Goal: Task Accomplishment & Management: Manage account settings

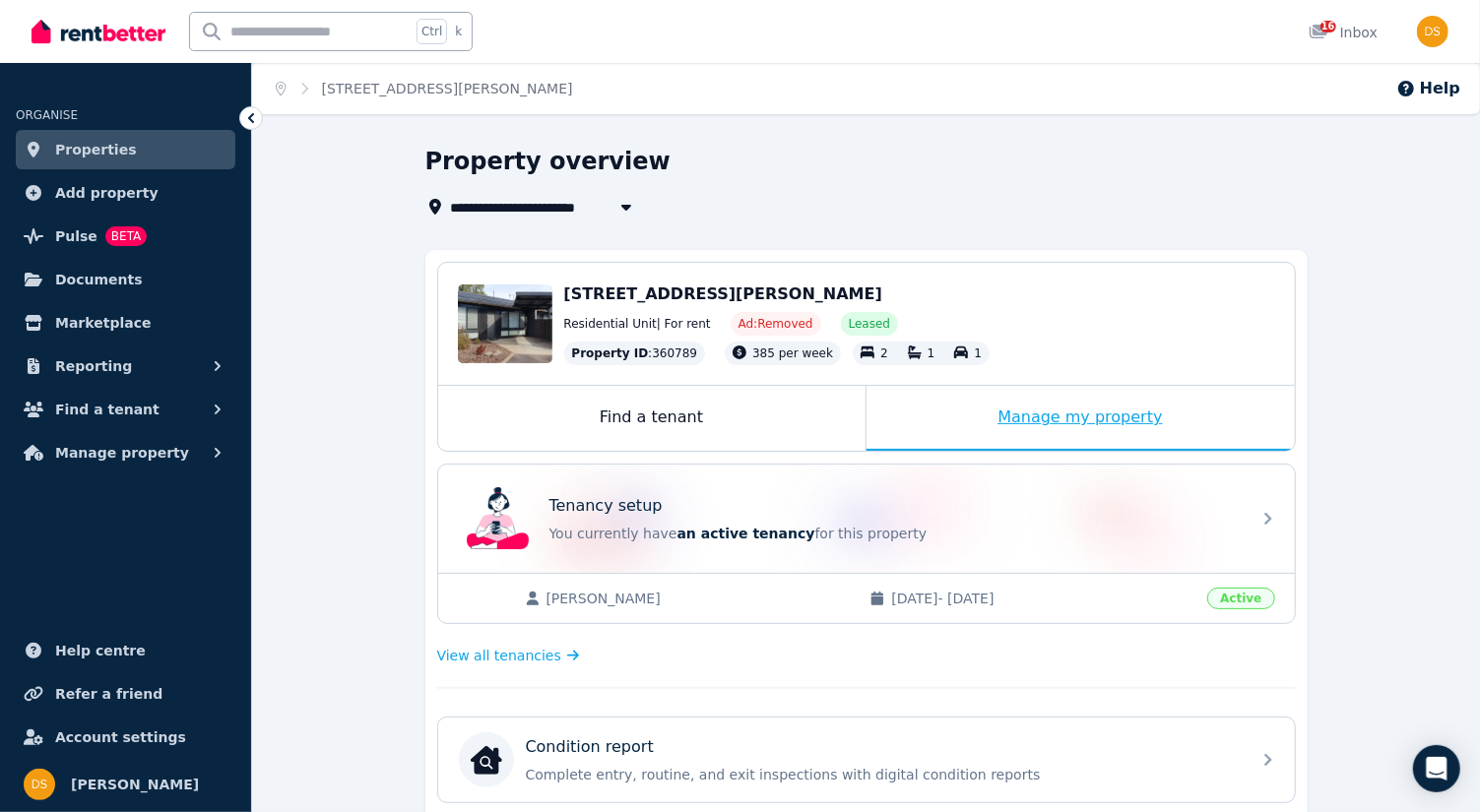
click at [1065, 416] on div "Manage my property" at bounding box center [1080, 418] width 428 height 65
click at [1056, 416] on div "Manage my property" at bounding box center [1080, 418] width 428 height 65
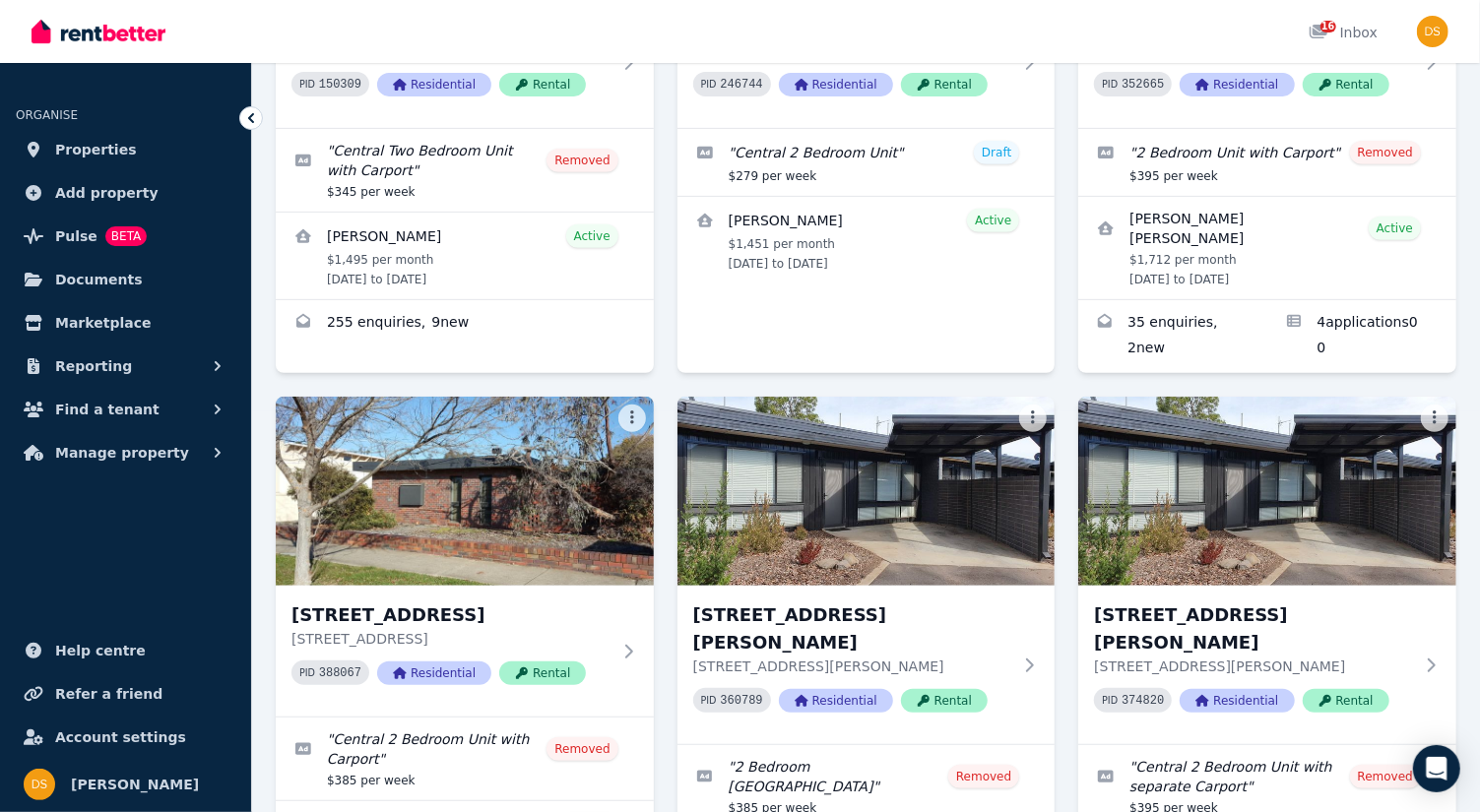
scroll to position [403, 0]
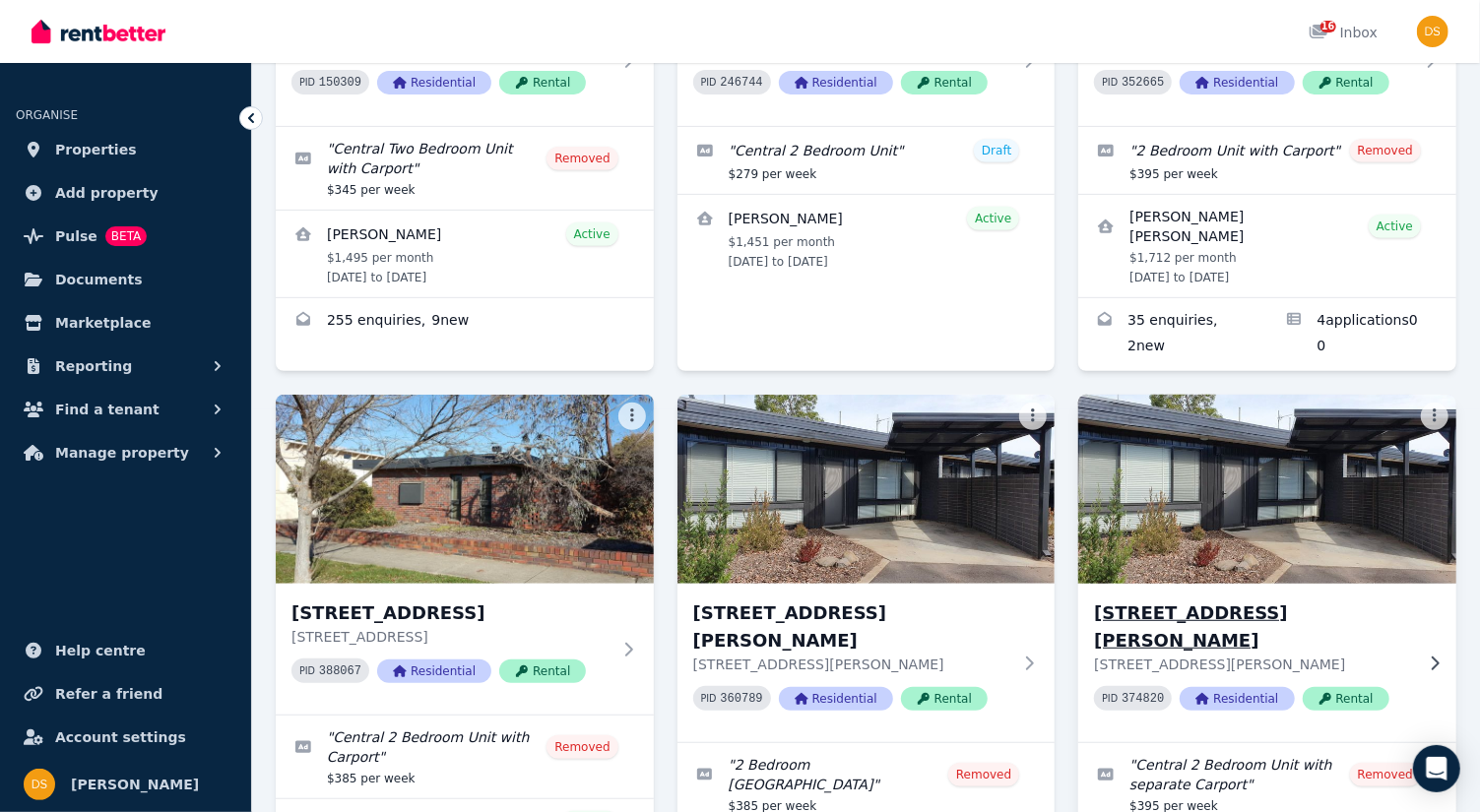
click at [1295, 507] on img at bounding box center [1267, 489] width 397 height 199
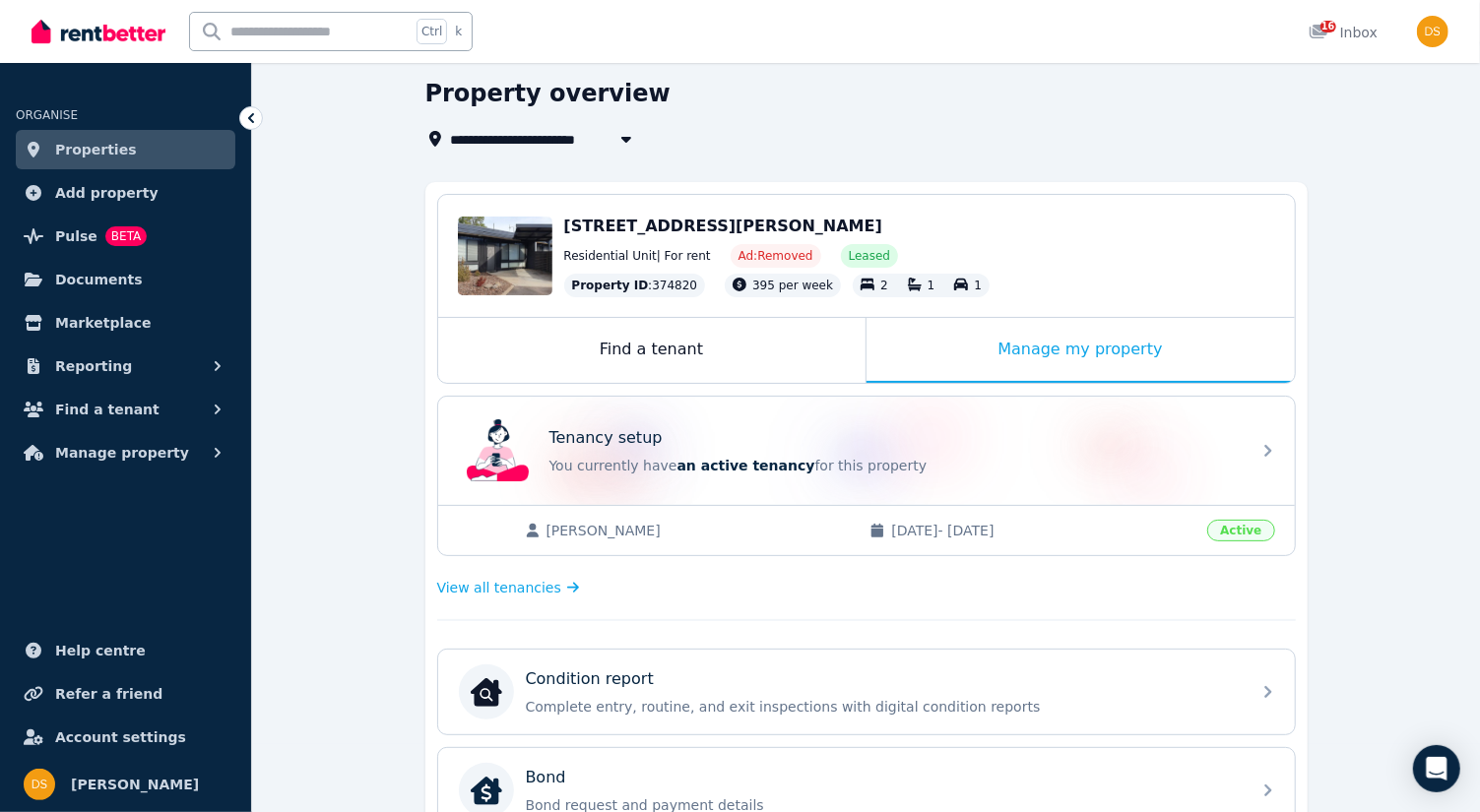
scroll to position [66, 0]
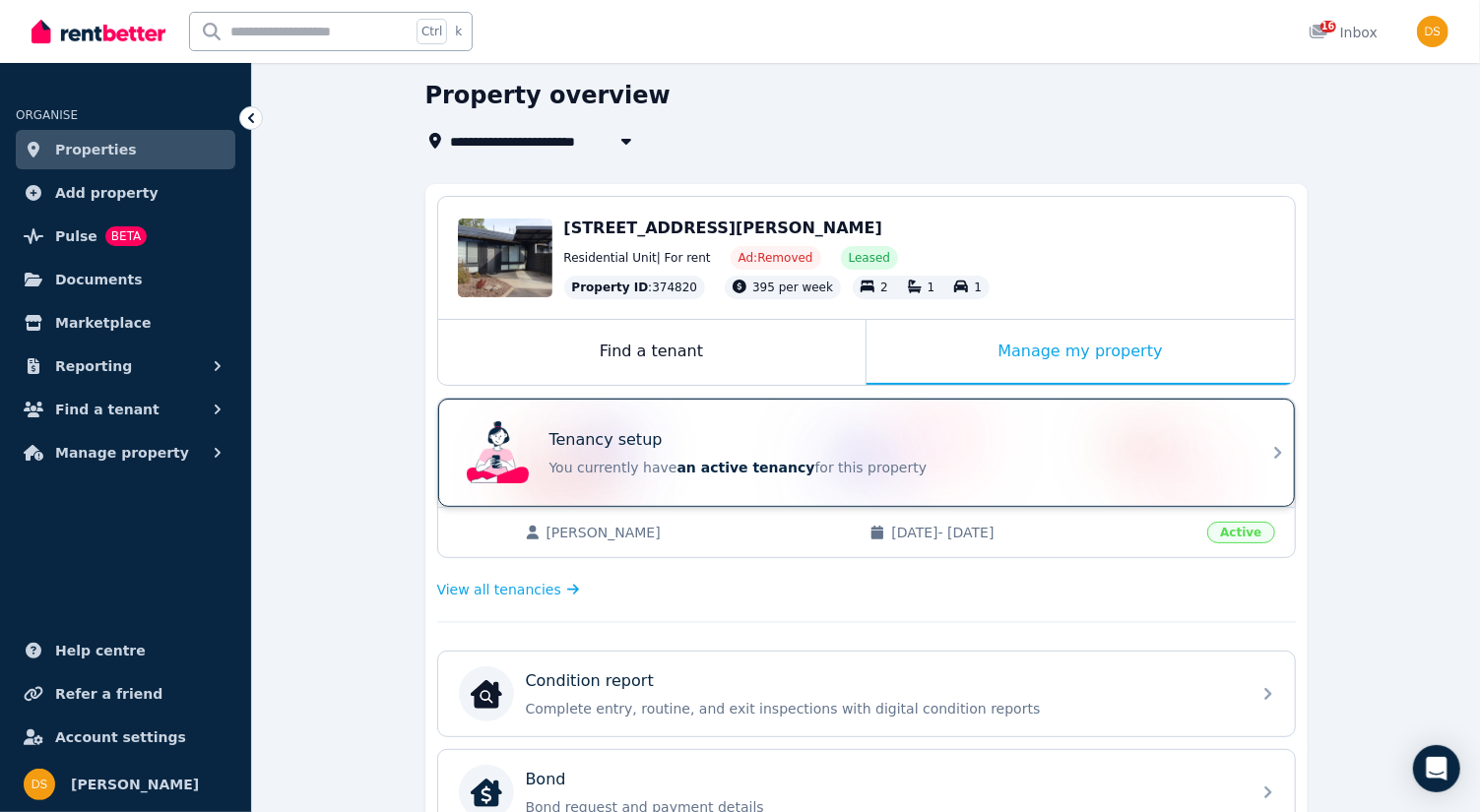
click at [1277, 448] on icon at bounding box center [1278, 453] width 24 height 24
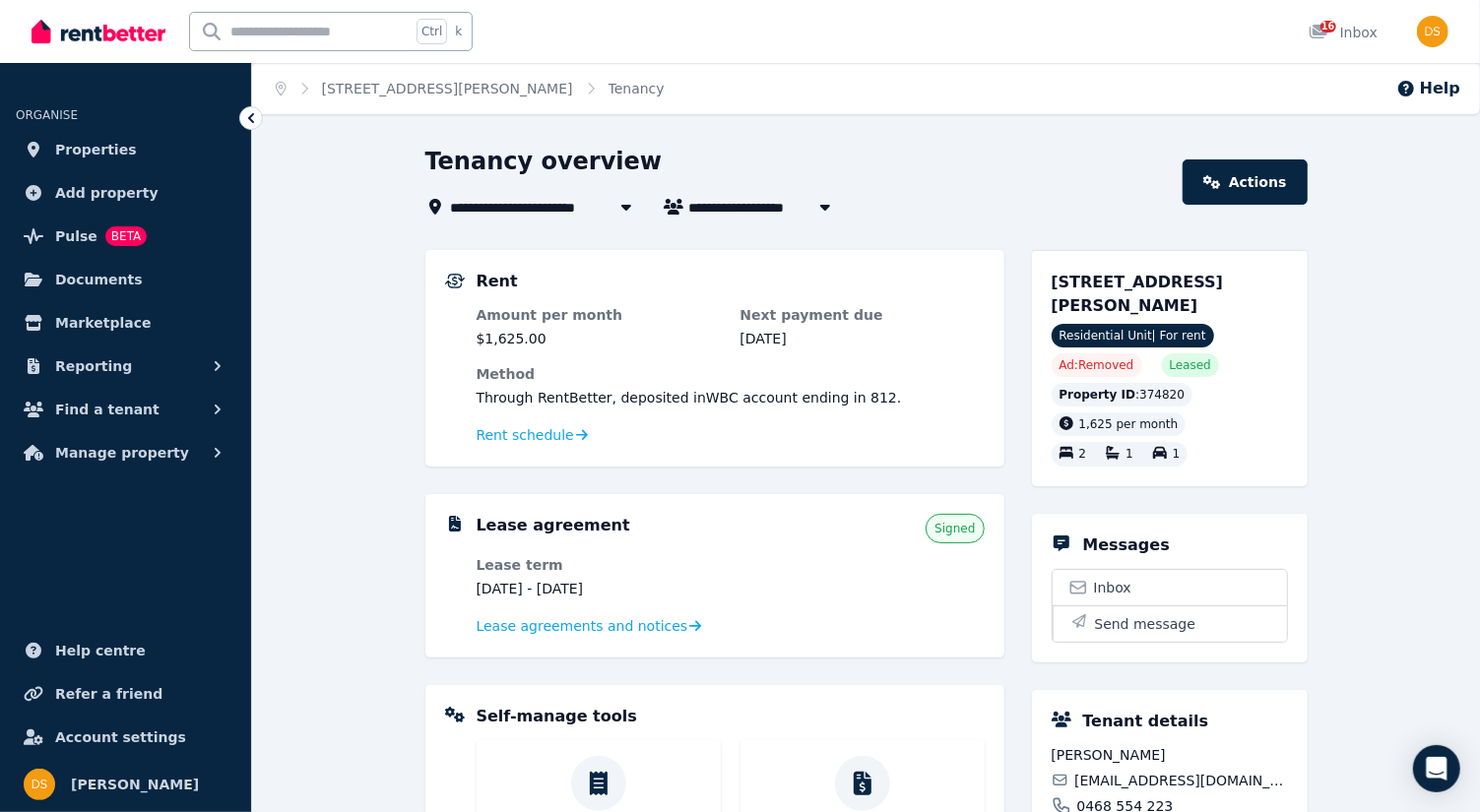
click at [1419, 543] on div "**********" at bounding box center [866, 660] width 1228 height 1028
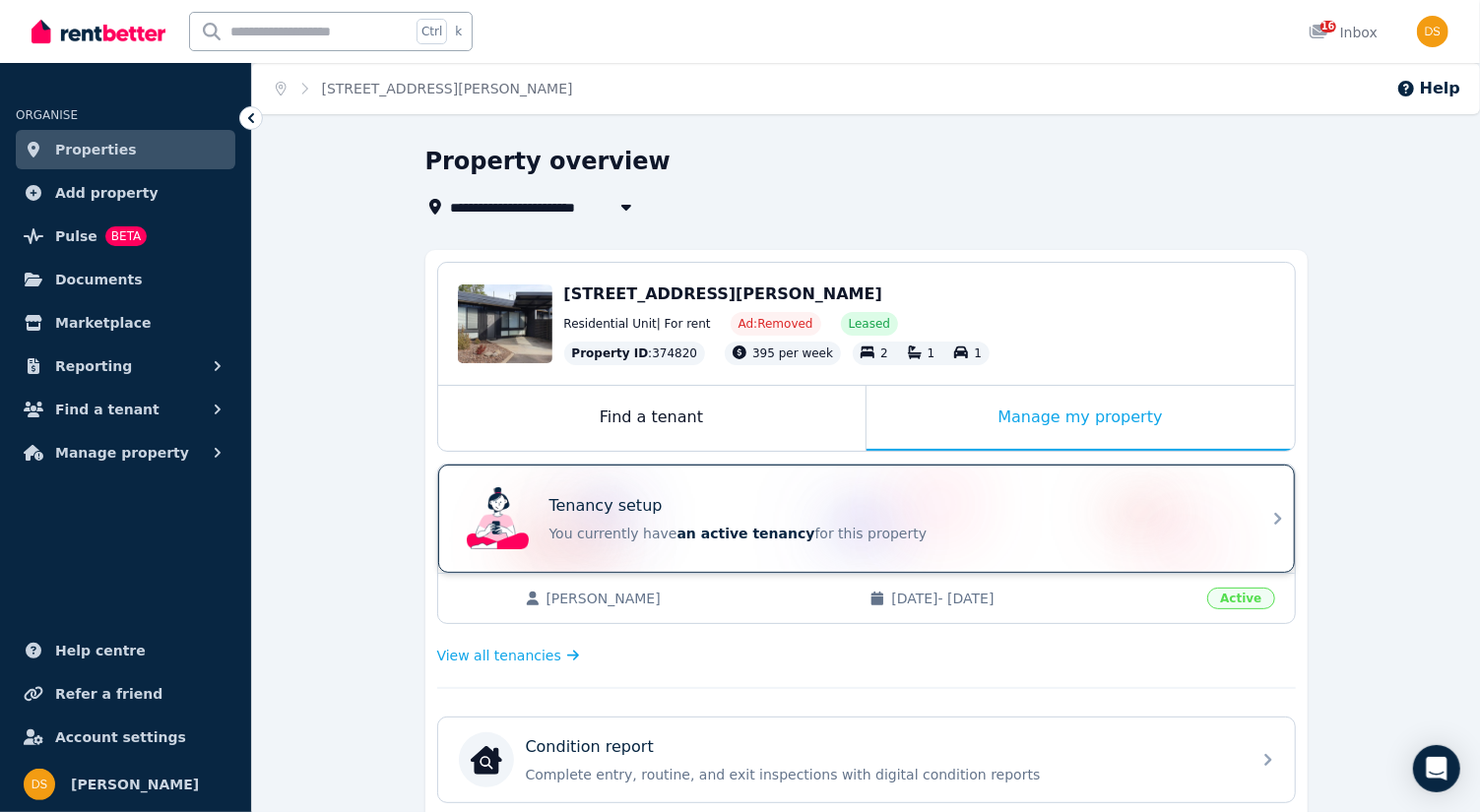
click at [1279, 509] on icon at bounding box center [1278, 519] width 24 height 24
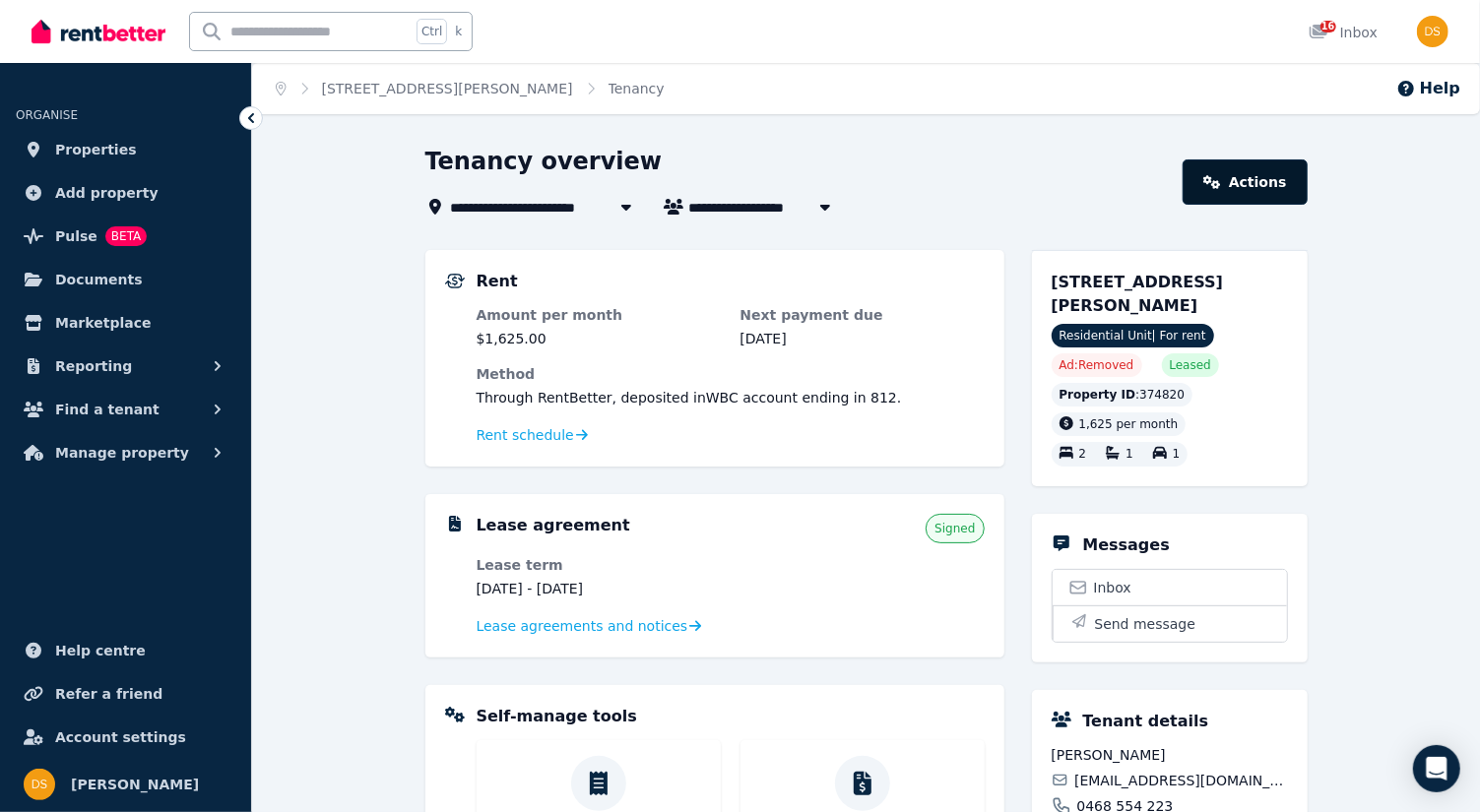
click at [1257, 182] on link "Actions" at bounding box center [1245, 182] width 124 height 45
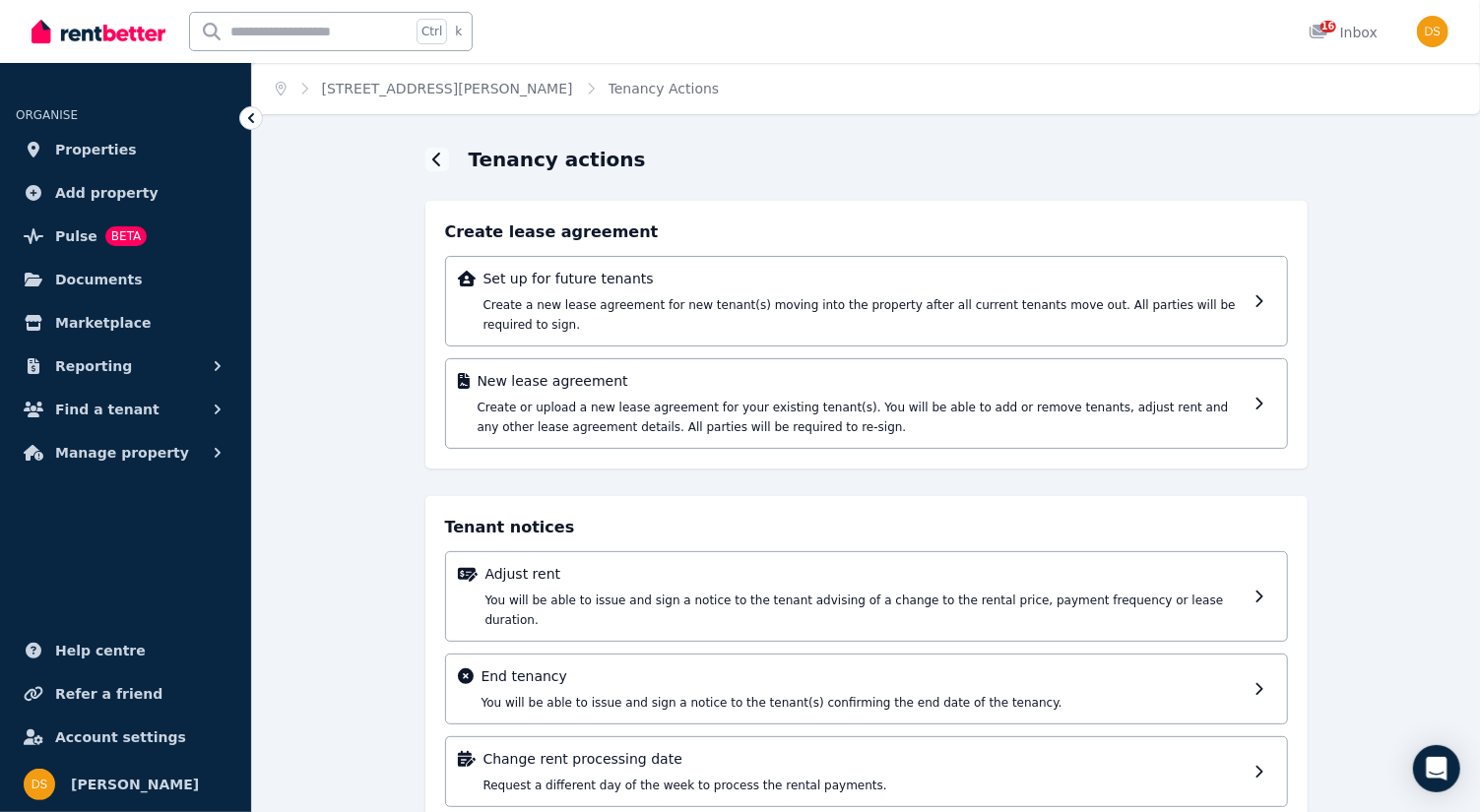
scroll to position [6, 0]
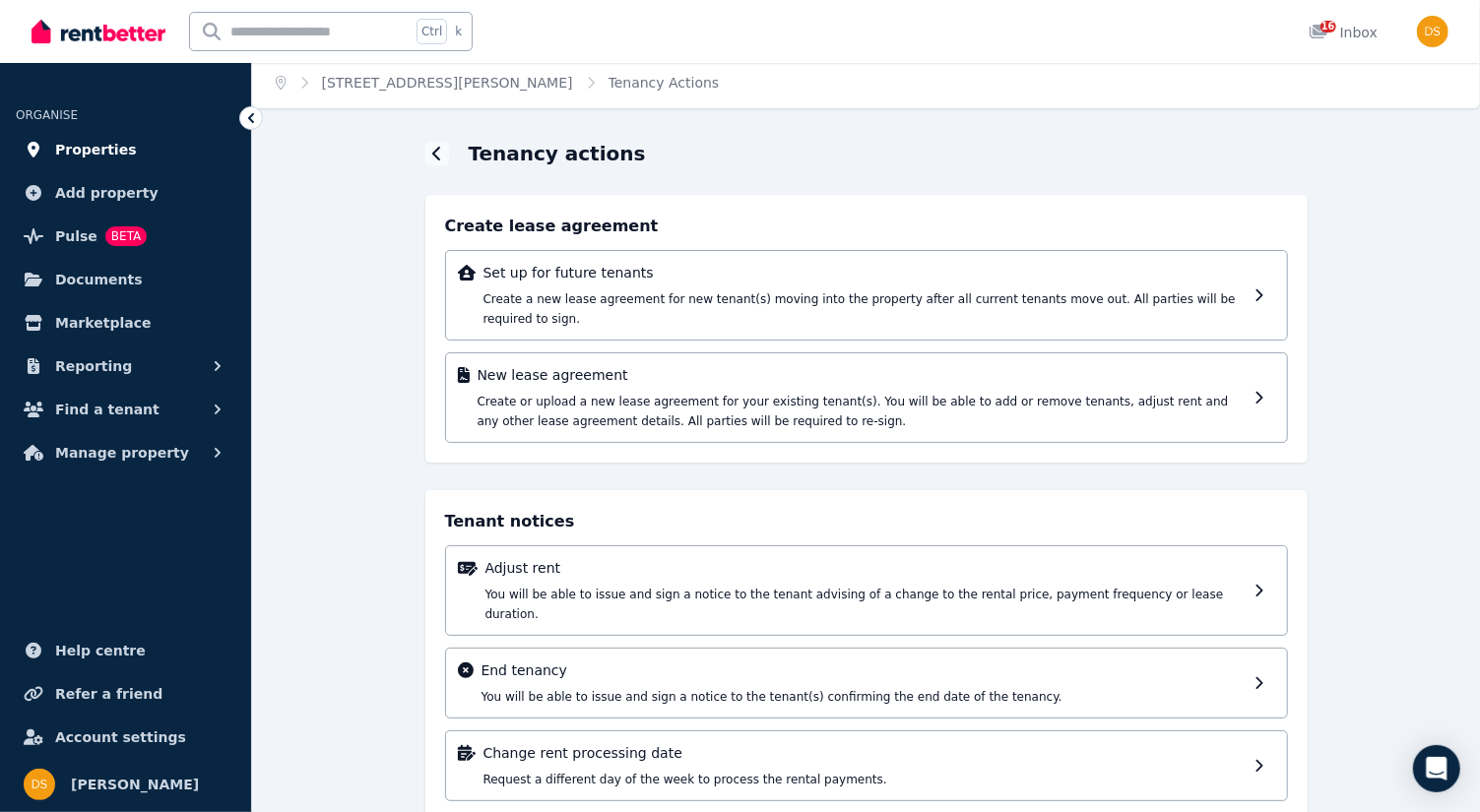
click at [99, 146] on span "Properties" at bounding box center [96, 150] width 82 height 24
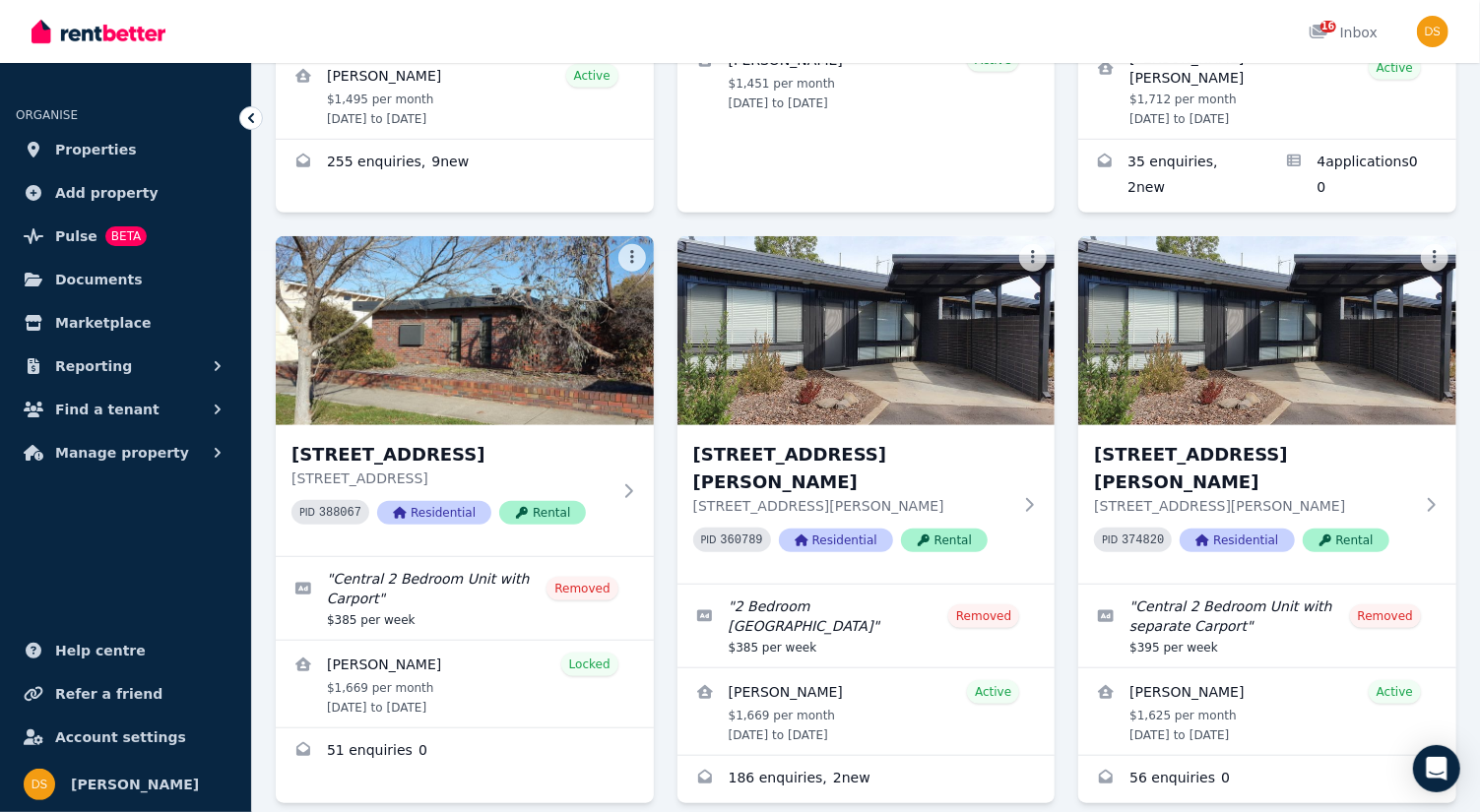
scroll to position [561, 0]
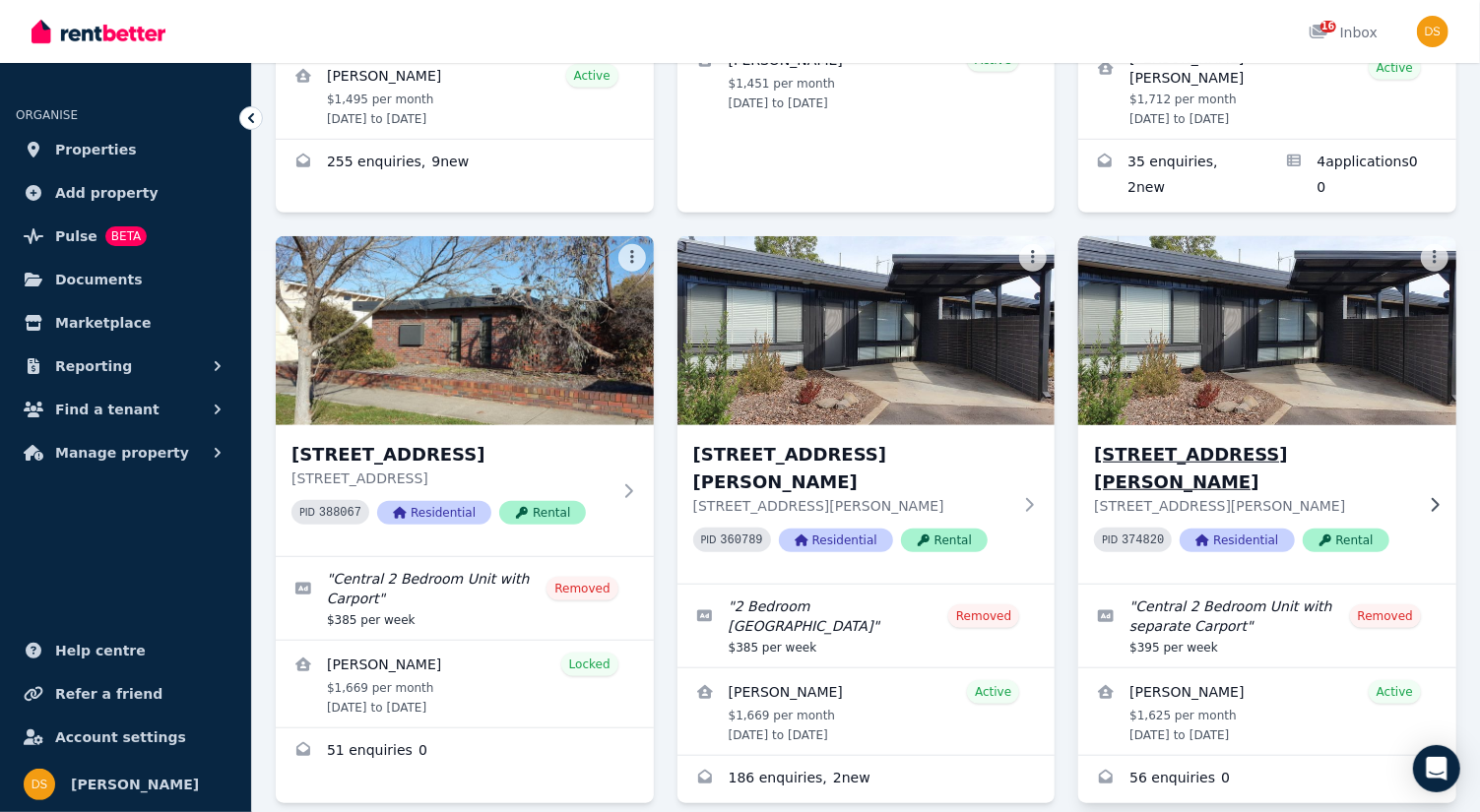
click at [1214, 326] on img at bounding box center [1267, 330] width 397 height 199
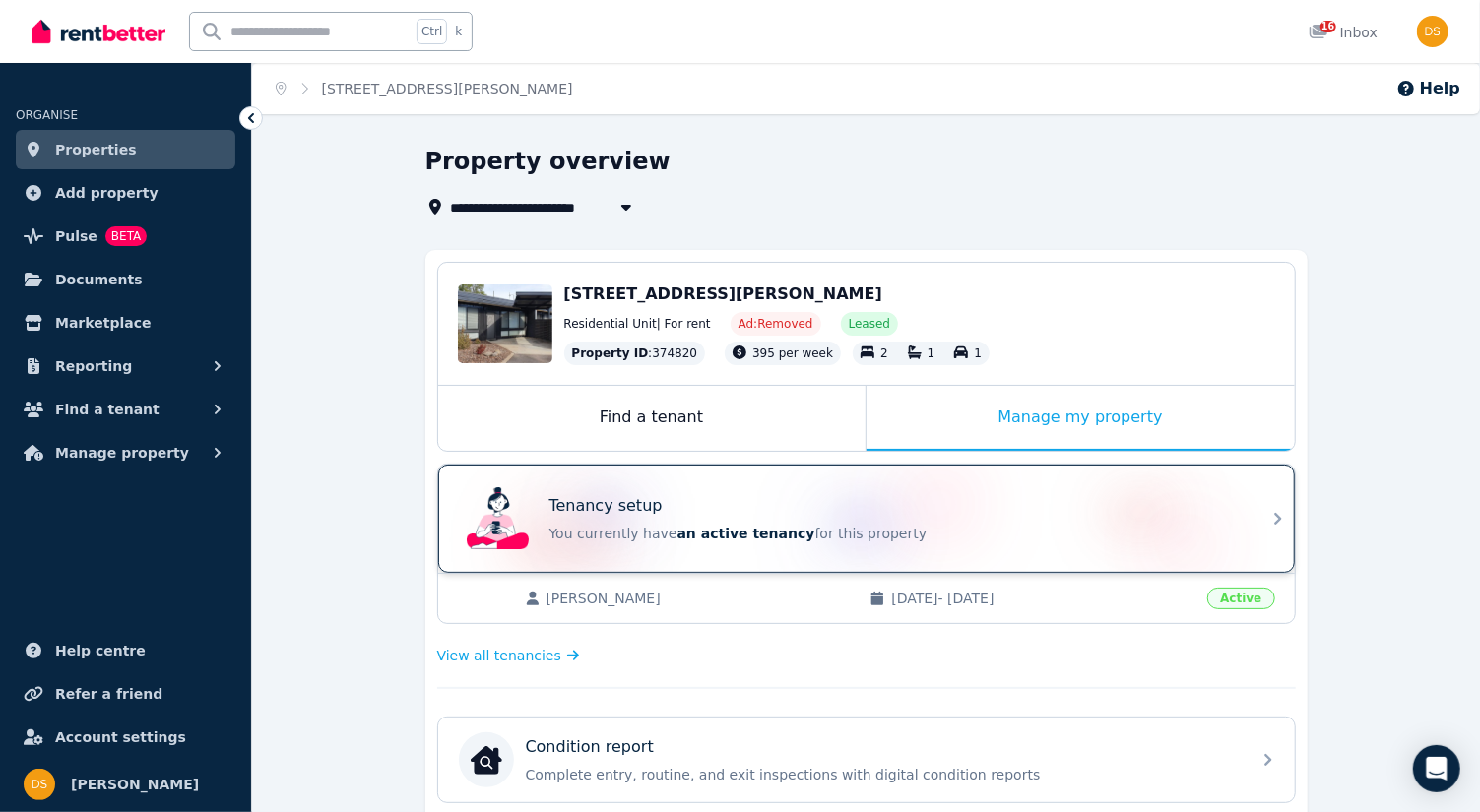
click at [1281, 513] on icon at bounding box center [1278, 519] width 24 height 24
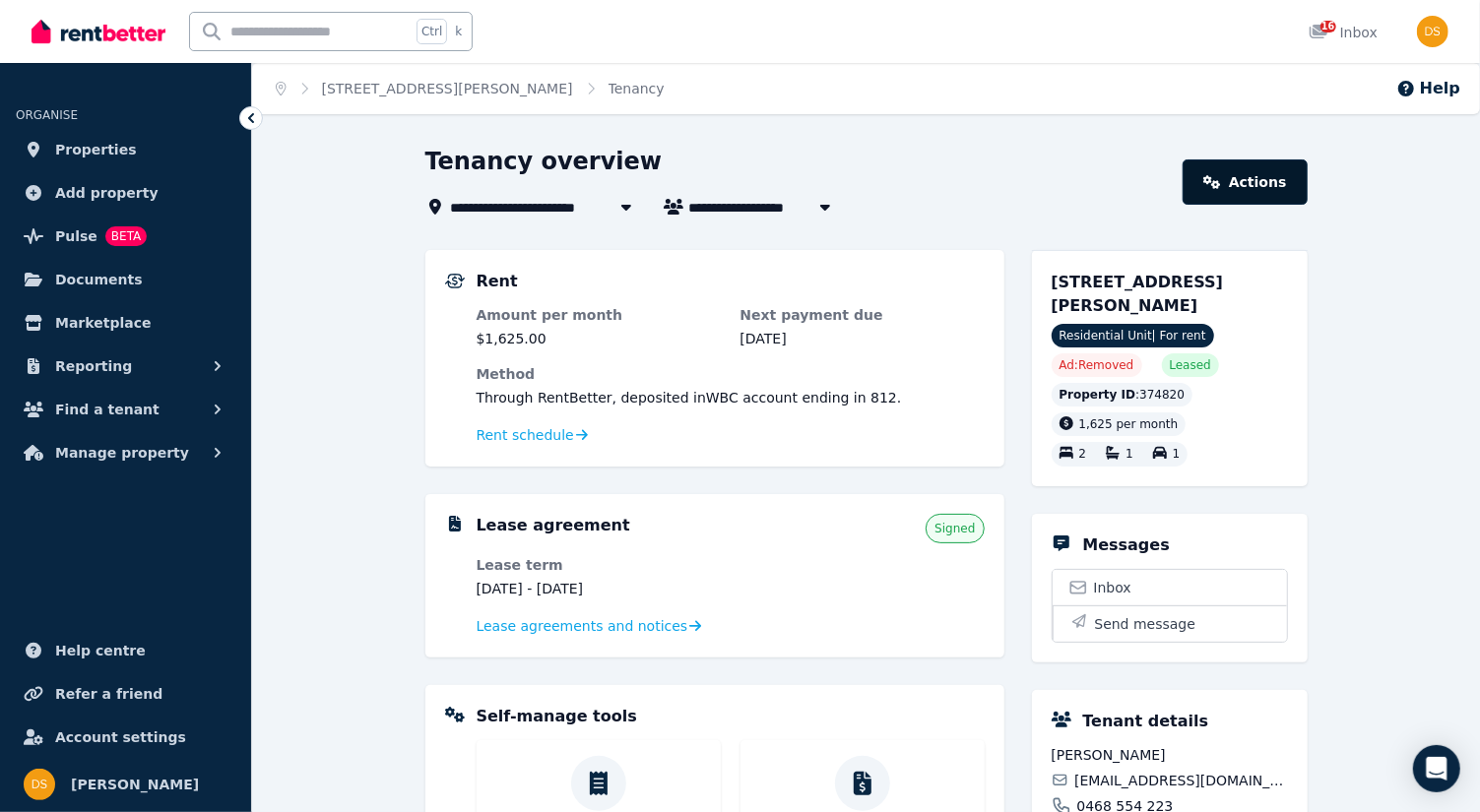
click at [1260, 177] on link "Actions" at bounding box center [1245, 182] width 124 height 45
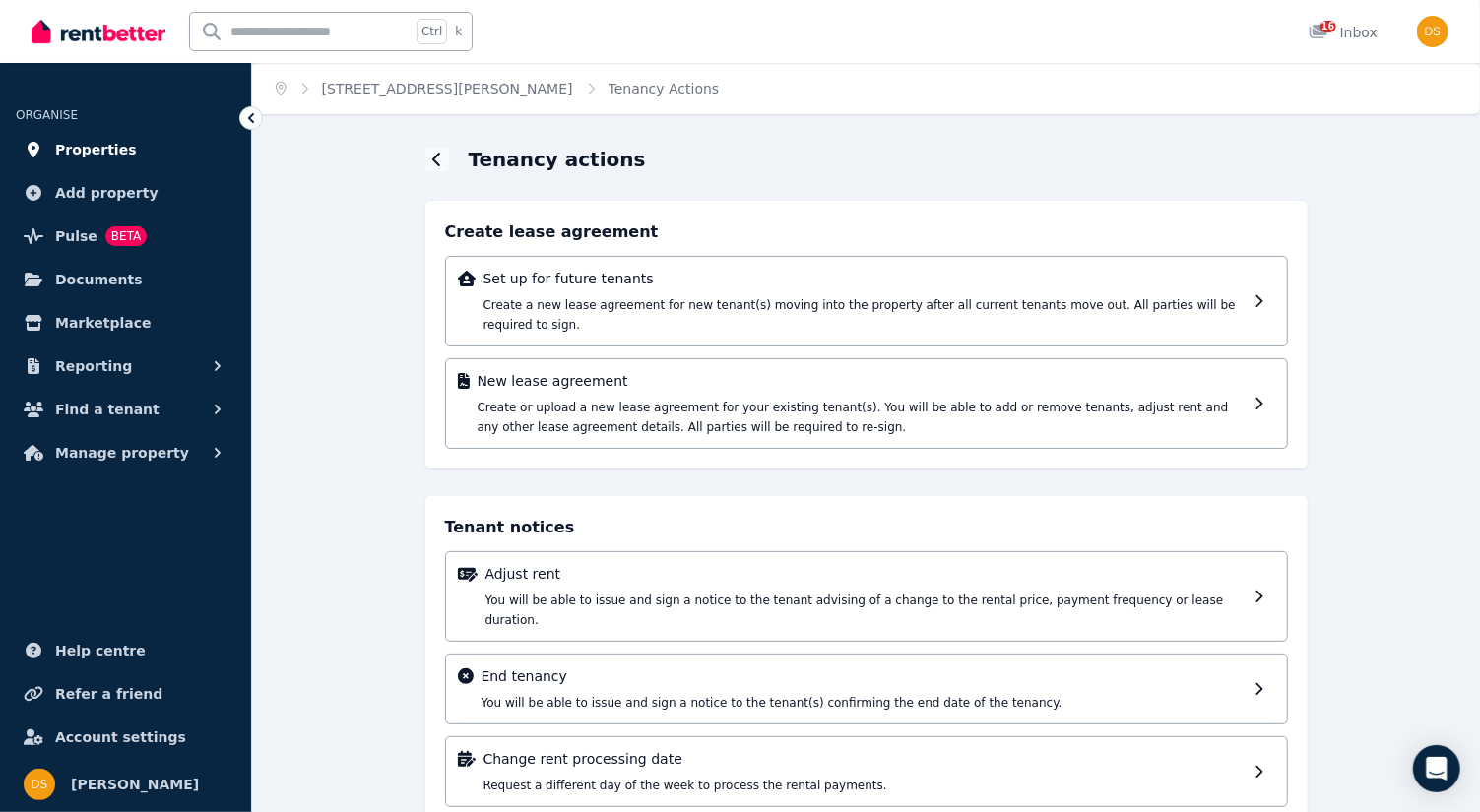
click at [108, 146] on span "Properties" at bounding box center [96, 150] width 82 height 24
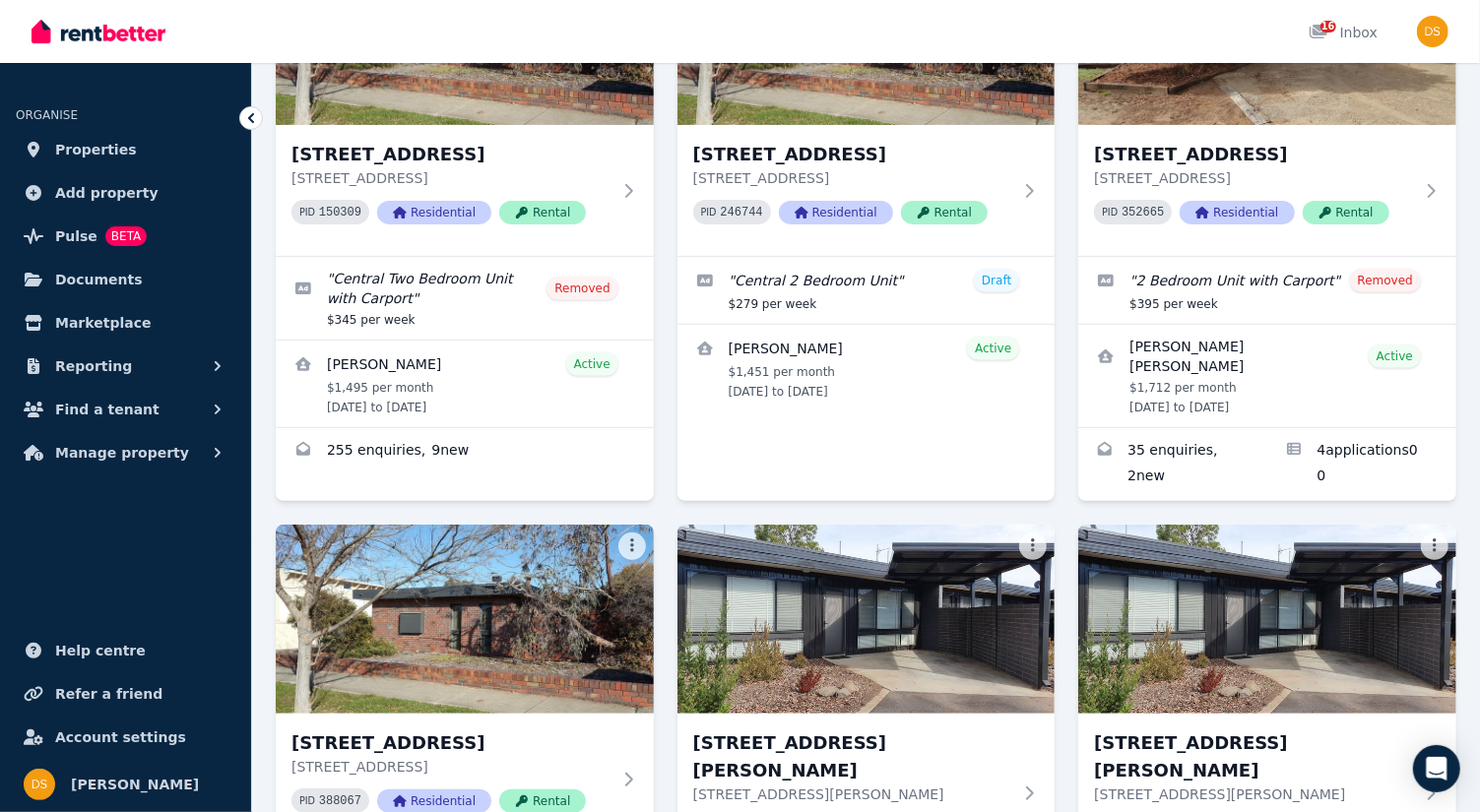
scroll to position [274, 0]
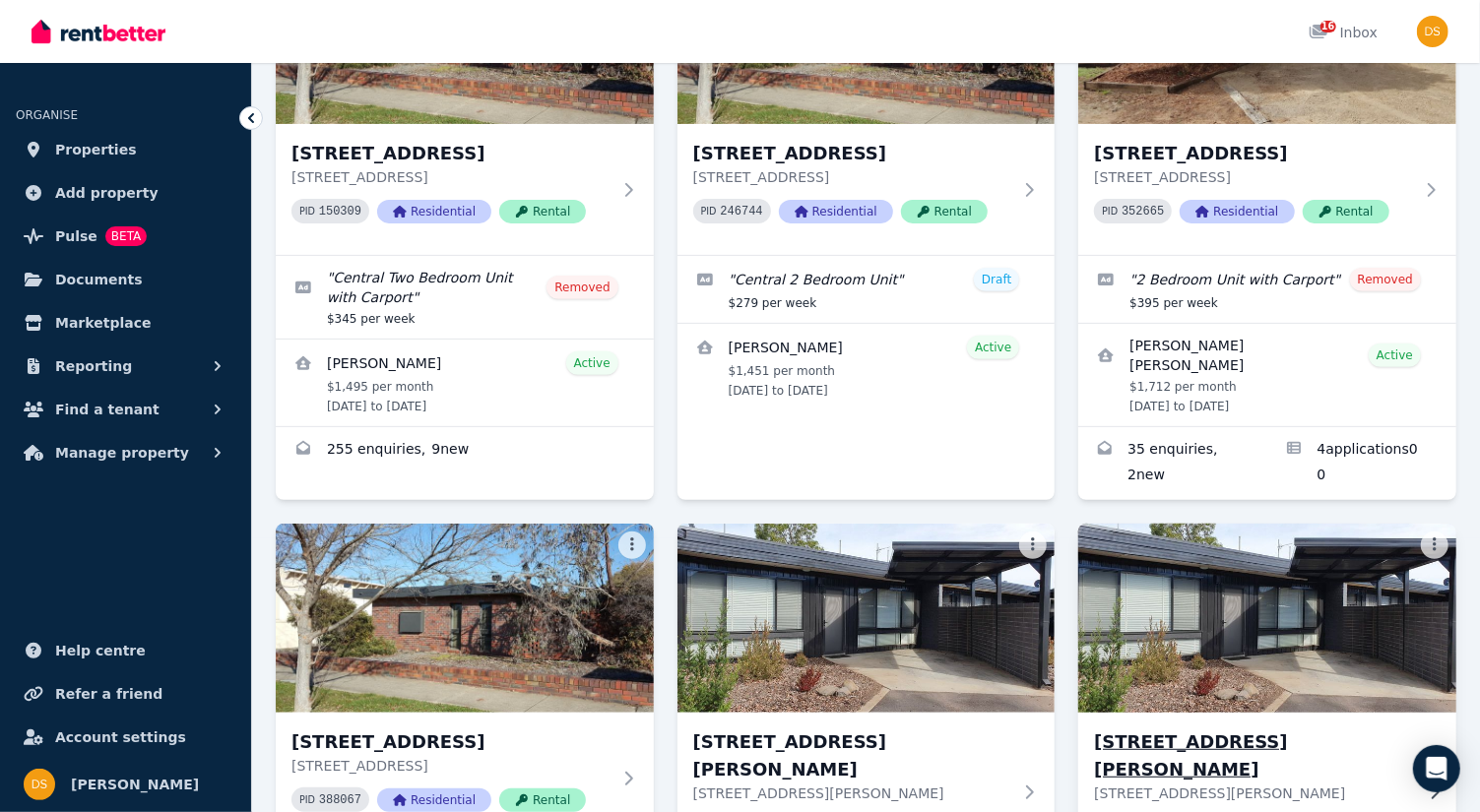
click at [1232, 598] on img at bounding box center [1267, 618] width 397 height 199
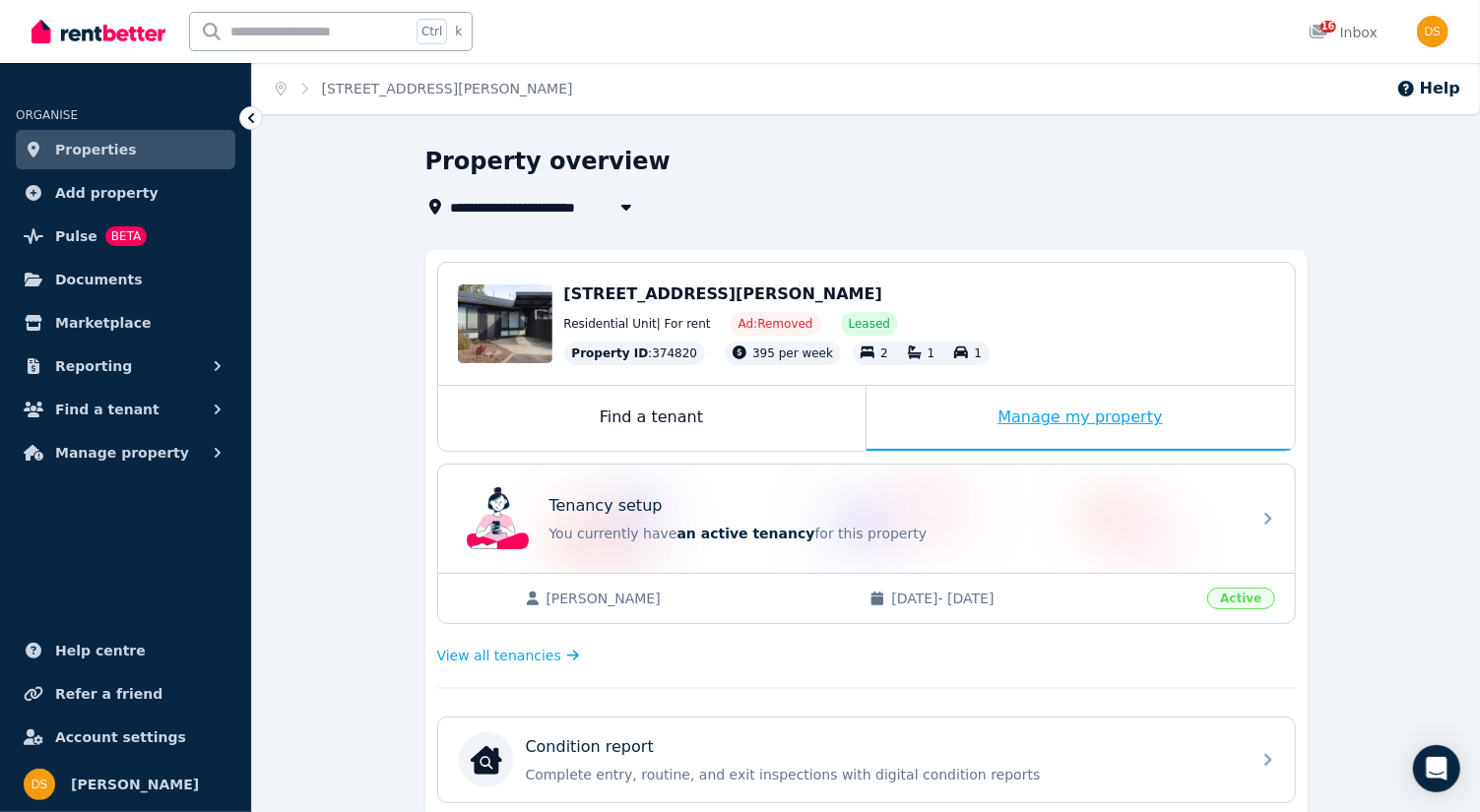
click at [1135, 412] on div "Manage my property" at bounding box center [1080, 418] width 428 height 65
click at [1107, 414] on div "Manage my property" at bounding box center [1080, 418] width 428 height 65
click at [1064, 425] on div "Manage my property" at bounding box center [1080, 418] width 428 height 65
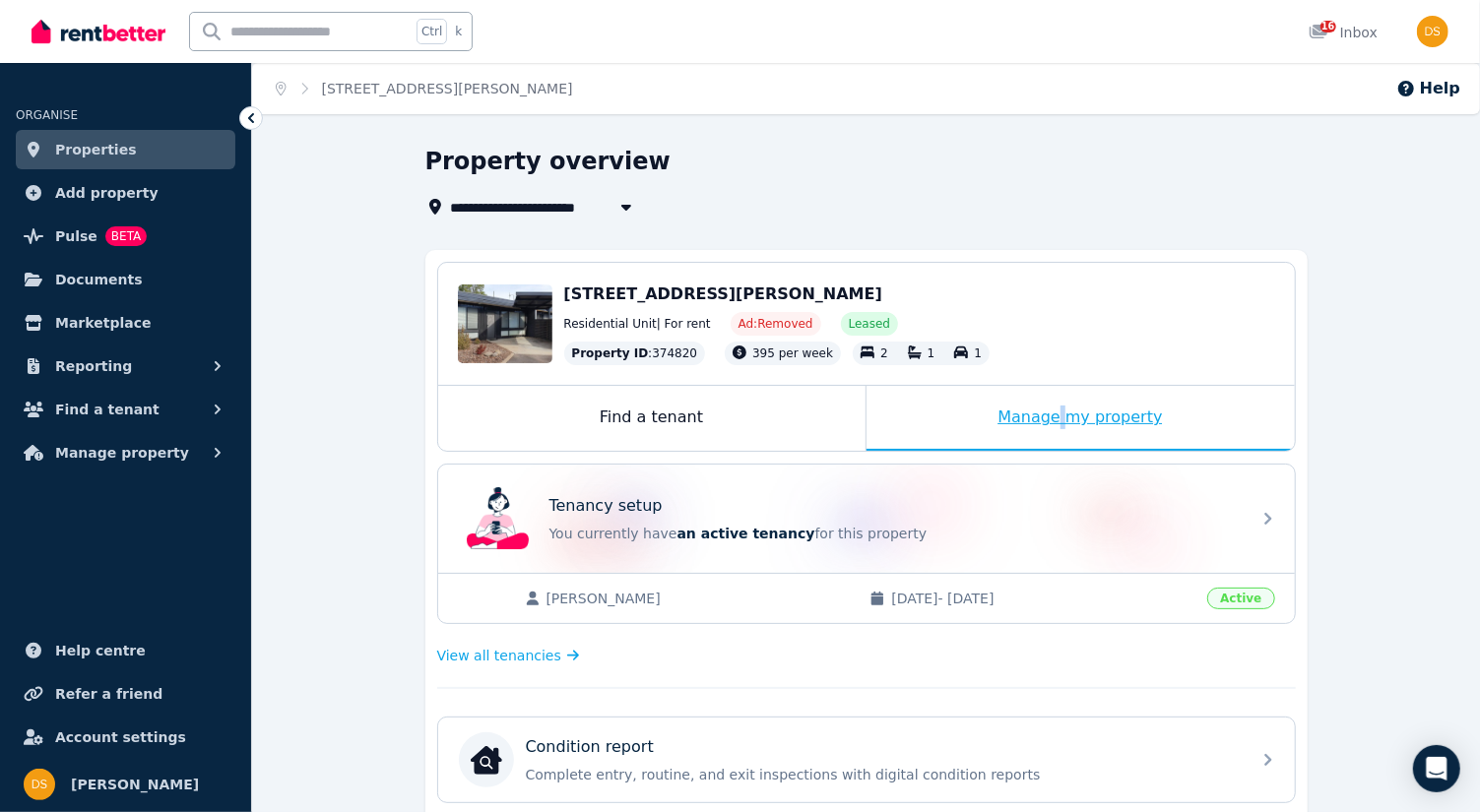
click at [1132, 426] on div "Manage my property" at bounding box center [1080, 418] width 428 height 65
click at [1147, 414] on div "Manage my property" at bounding box center [1080, 418] width 428 height 65
click at [1119, 423] on div "Manage my property" at bounding box center [1080, 418] width 428 height 65
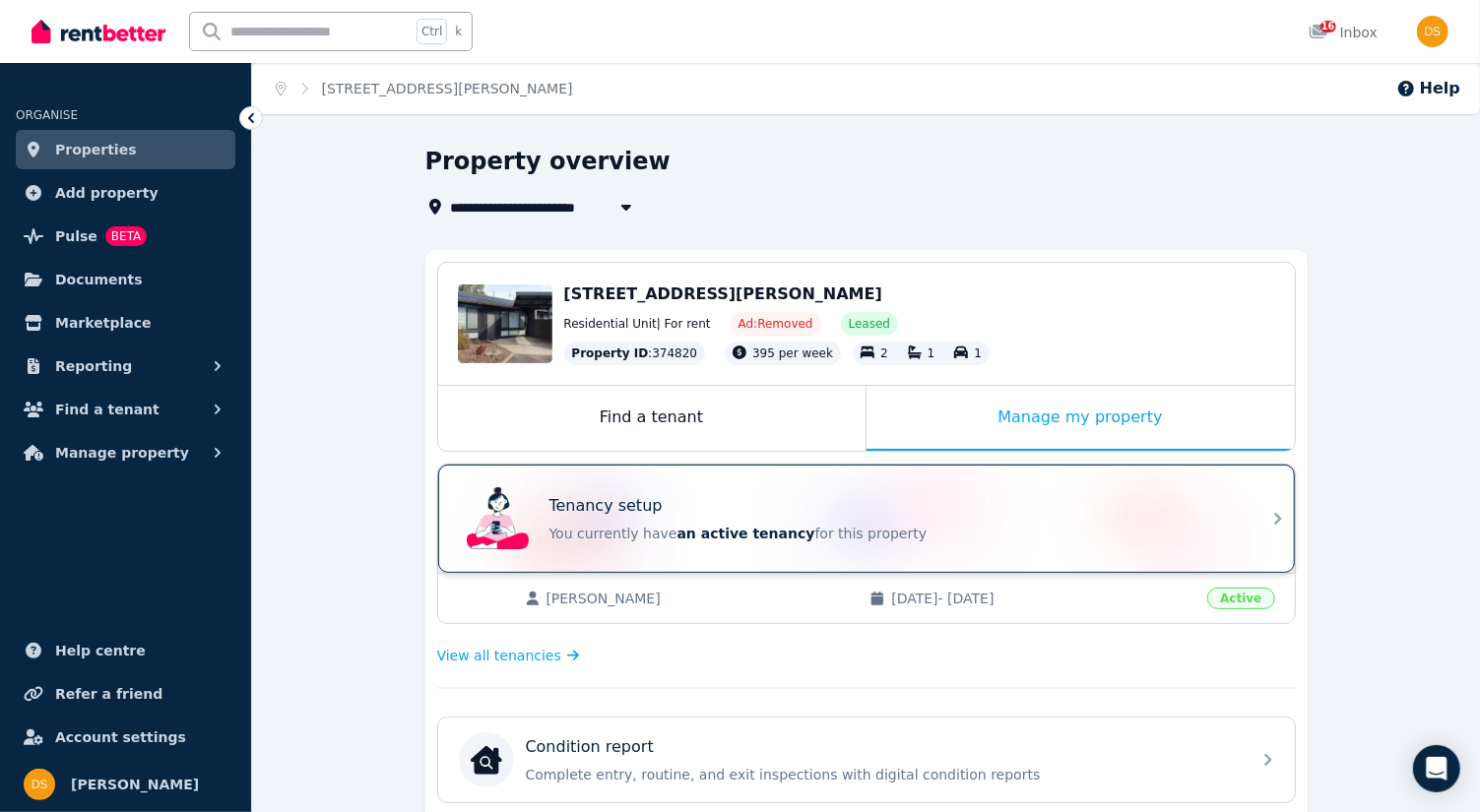
click at [1269, 530] on div "Tenancy setup You currently have an active tenancy for this property" at bounding box center [866, 519] width 857 height 108
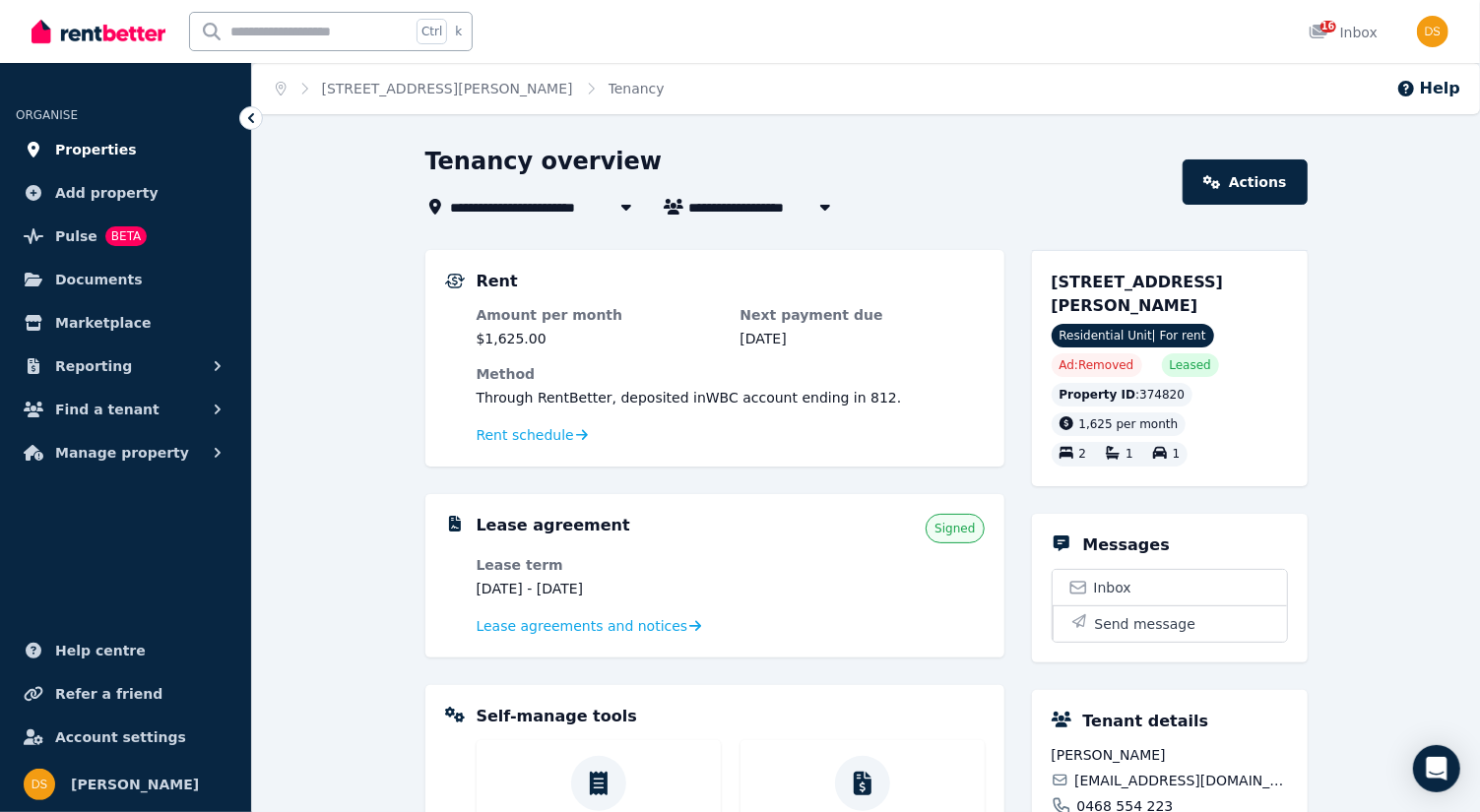
click at [115, 158] on span "Properties" at bounding box center [96, 150] width 82 height 24
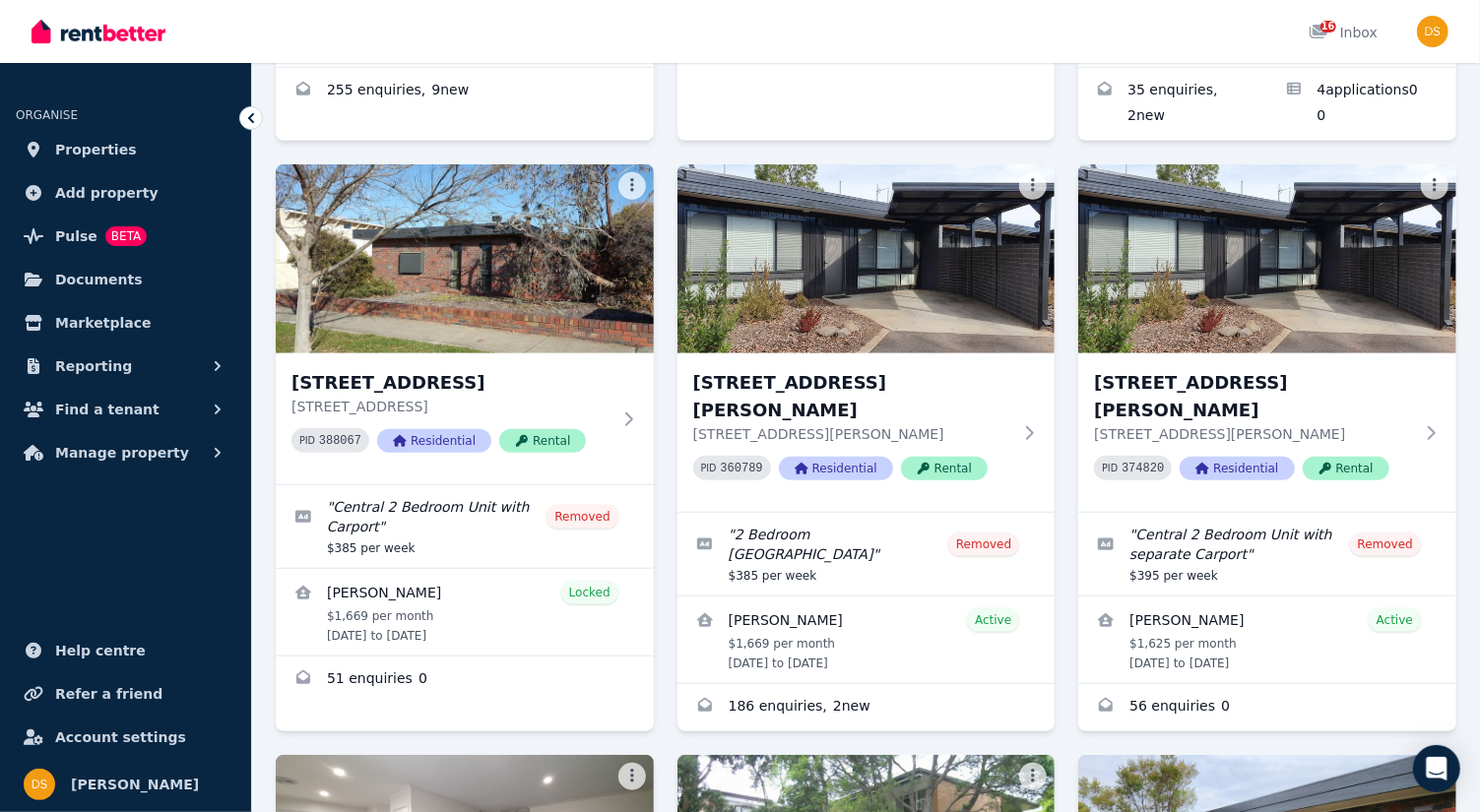
scroll to position [637, 0]
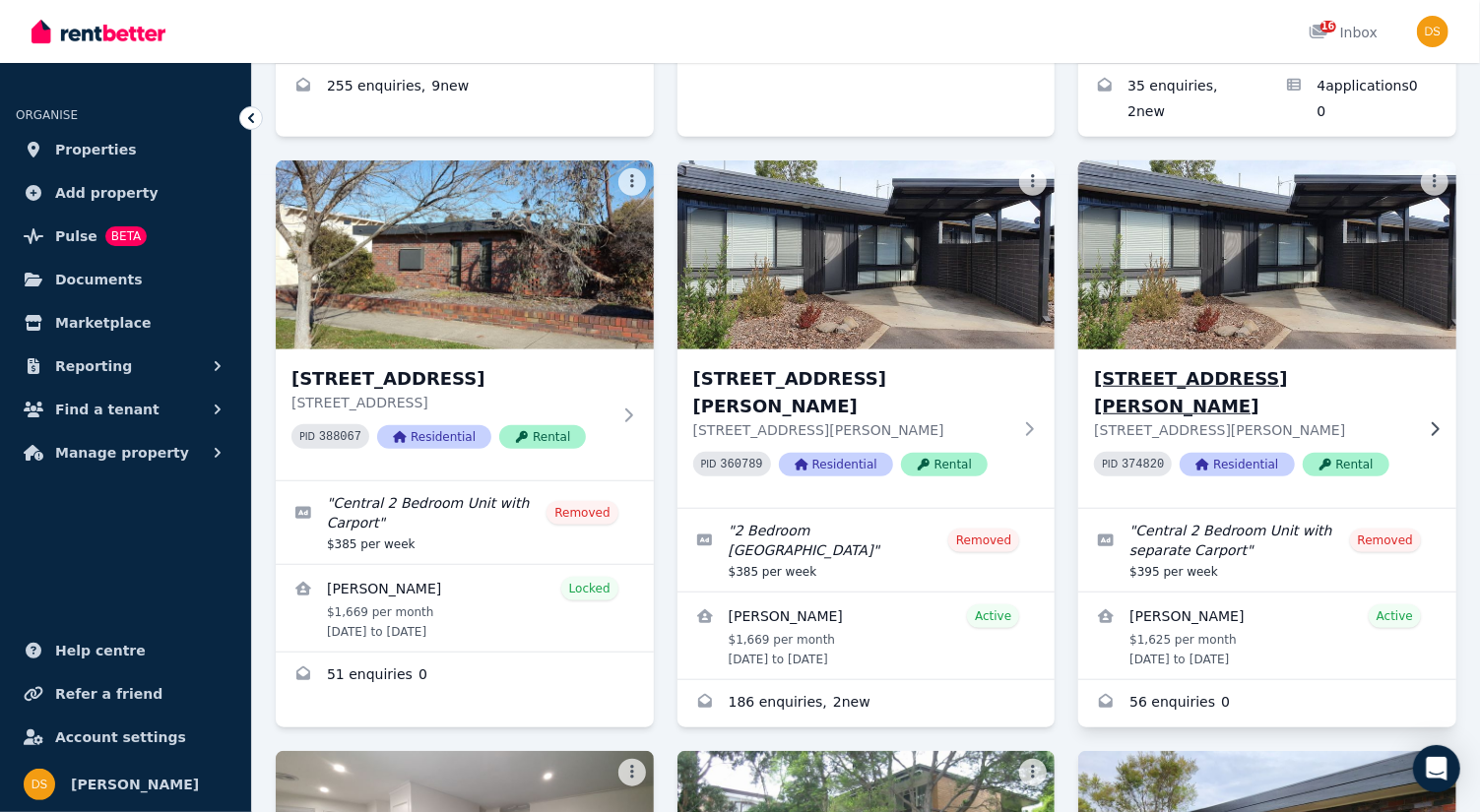
click at [1276, 236] on img at bounding box center [1267, 255] width 397 height 199
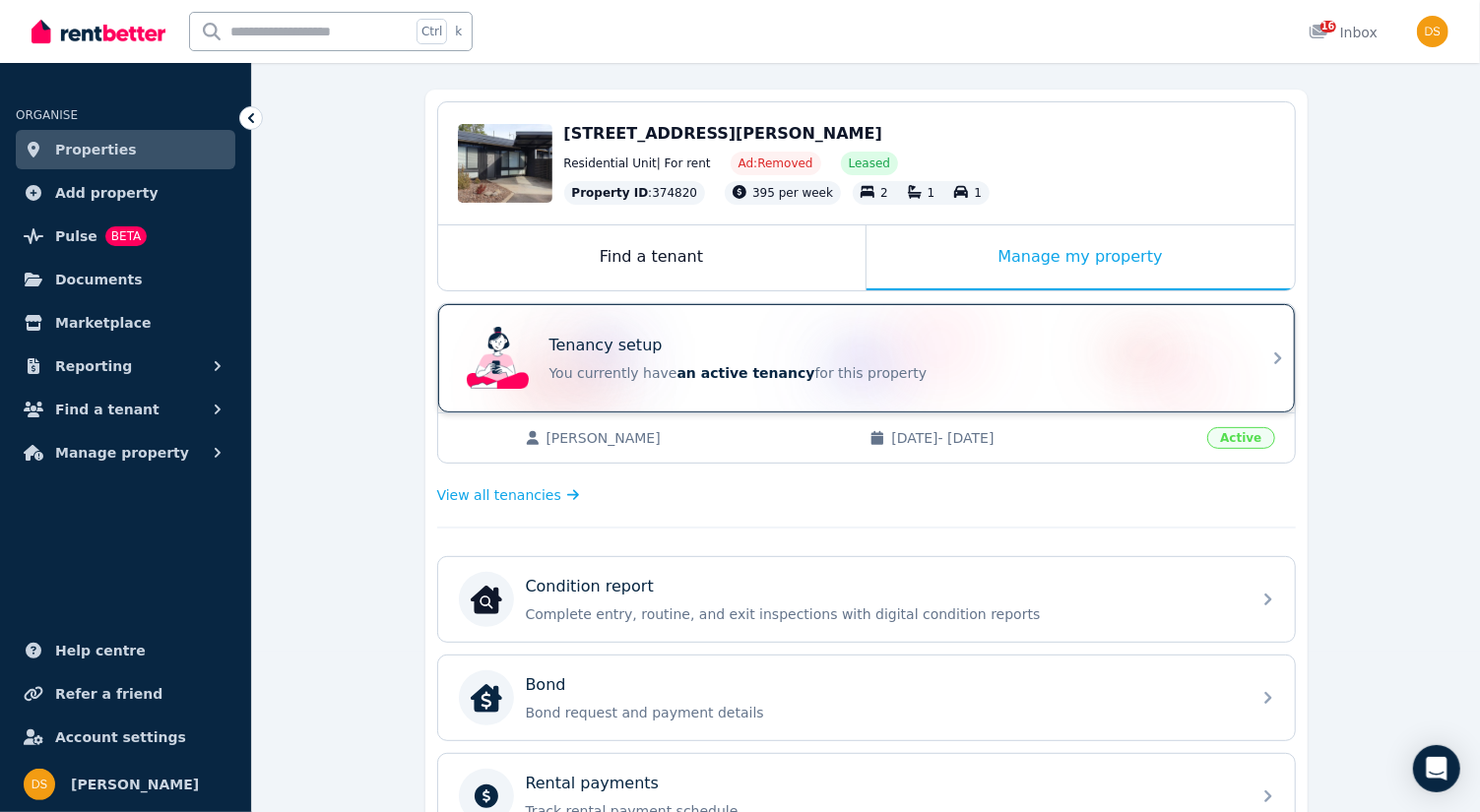
scroll to position [161, 0]
click at [1279, 355] on icon at bounding box center [1277, 358] width 7 height 12
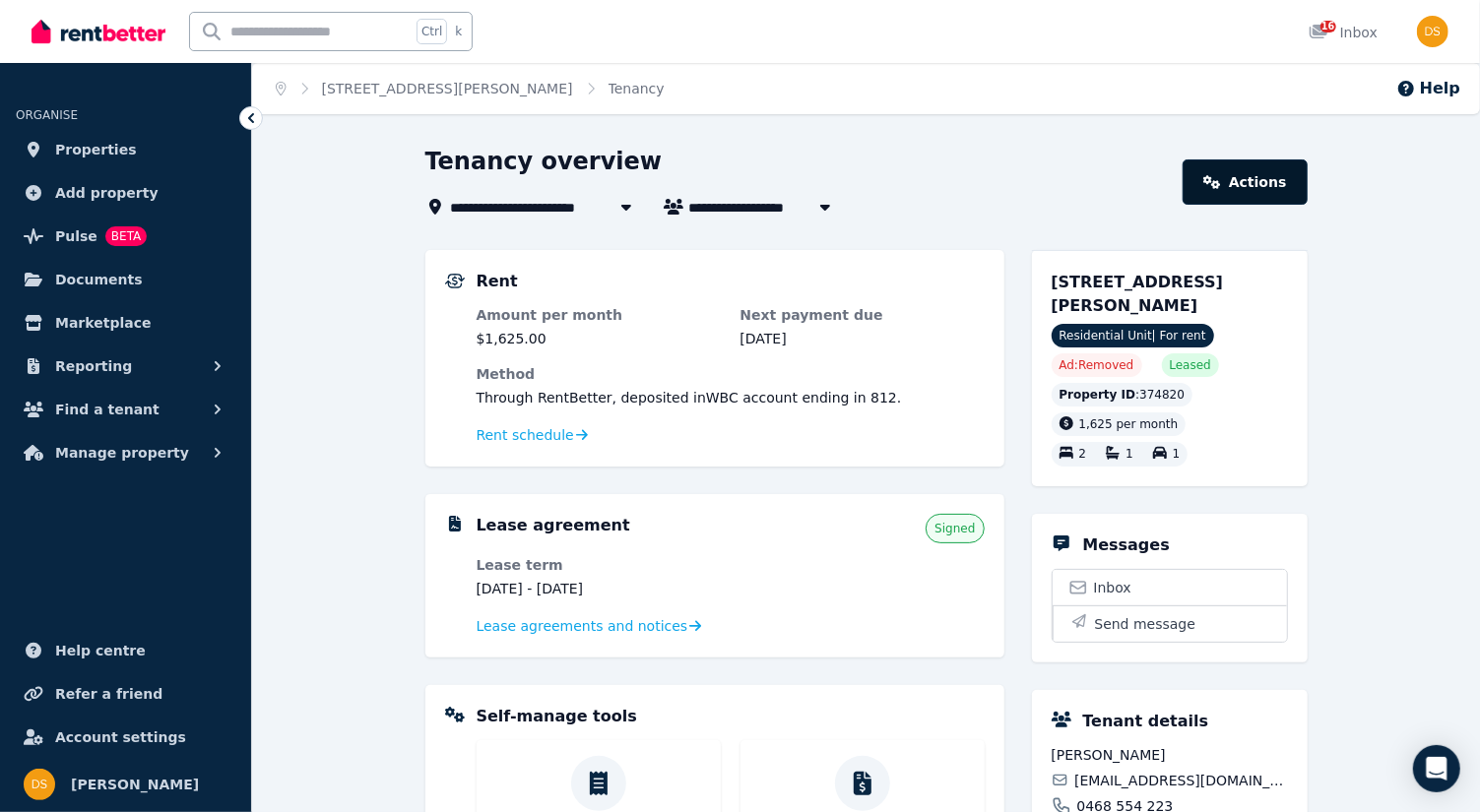
click at [1253, 179] on link "Actions" at bounding box center [1245, 182] width 124 height 45
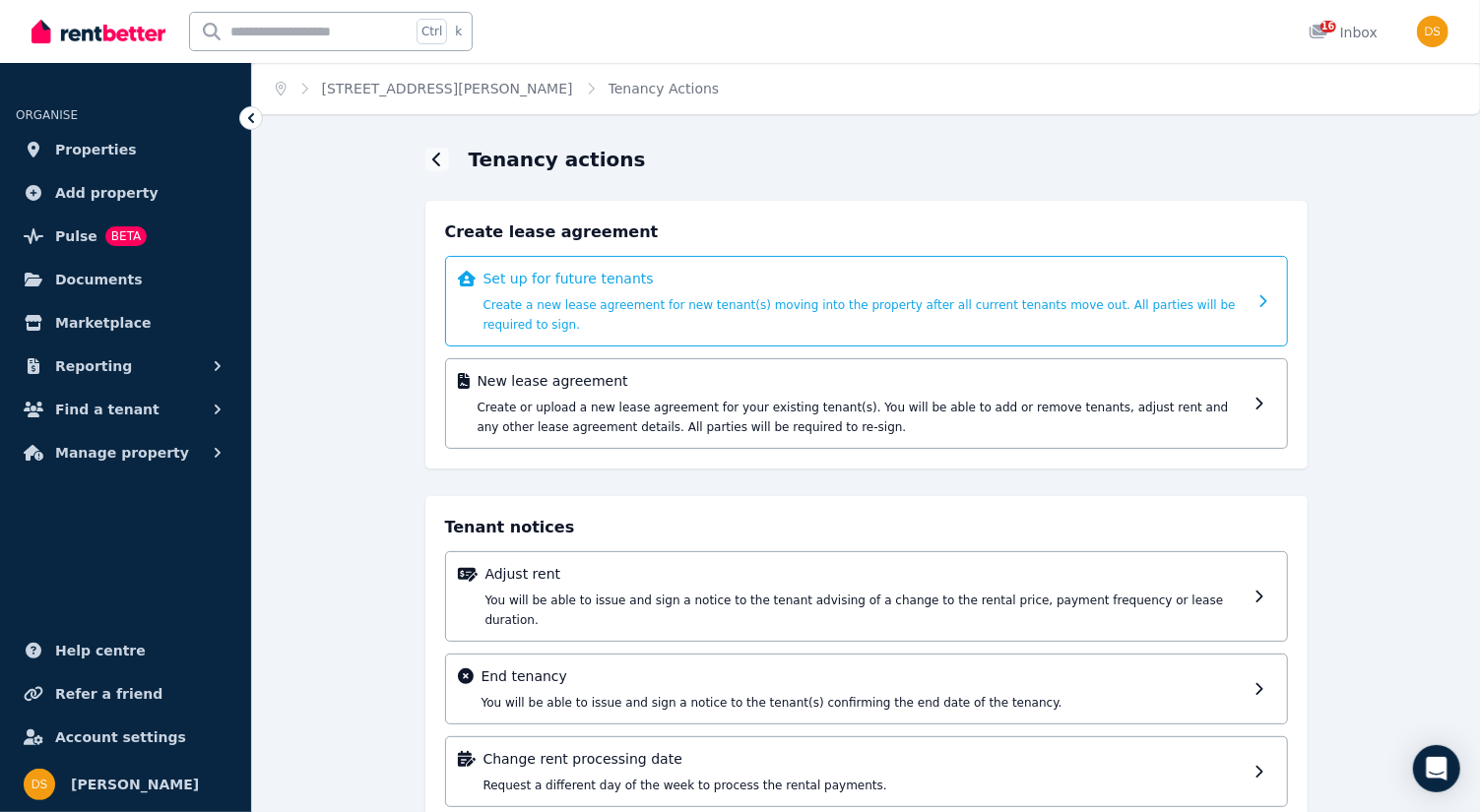
click at [1264, 295] on icon at bounding box center [1262, 301] width 7 height 12
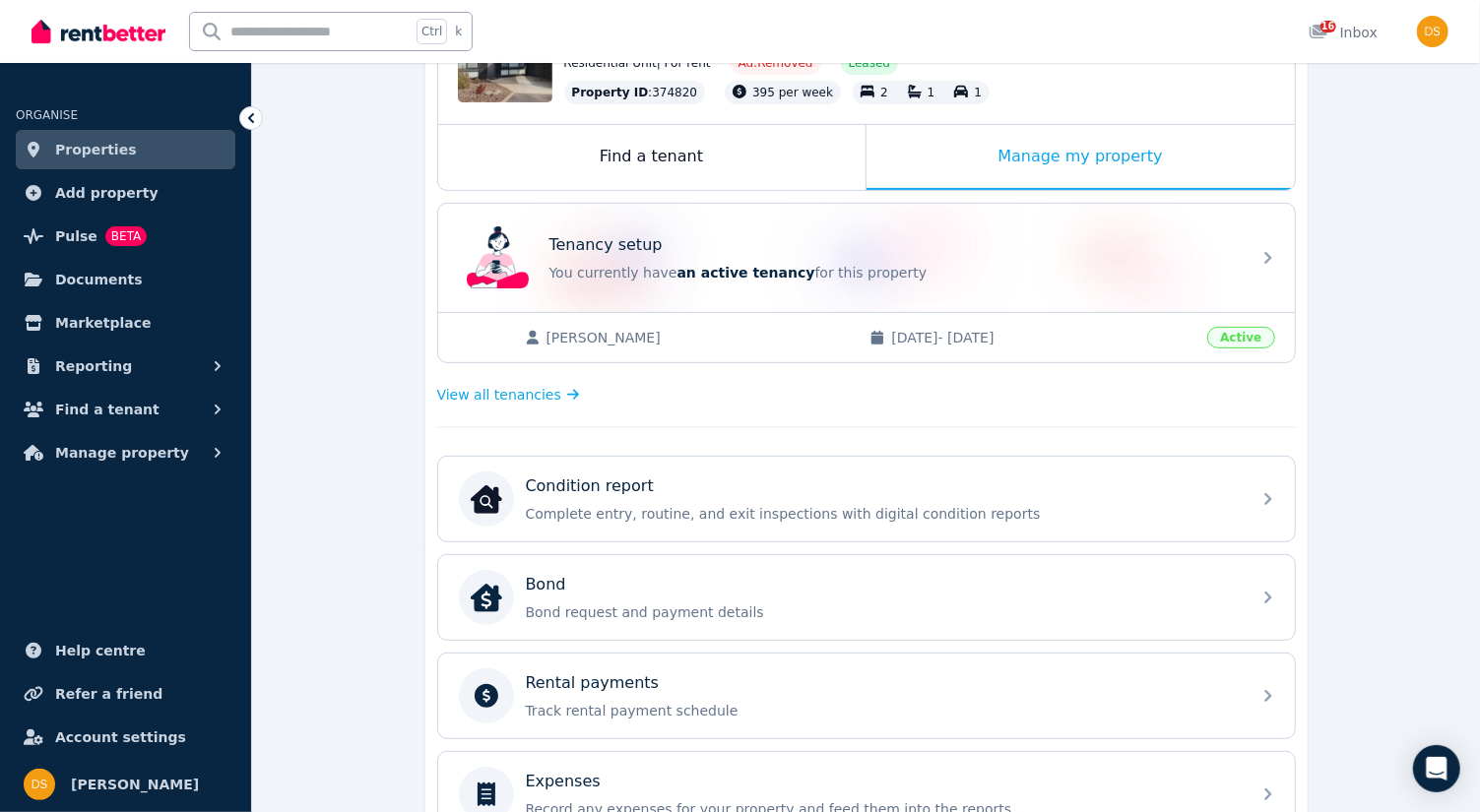
scroll to position [223, 0]
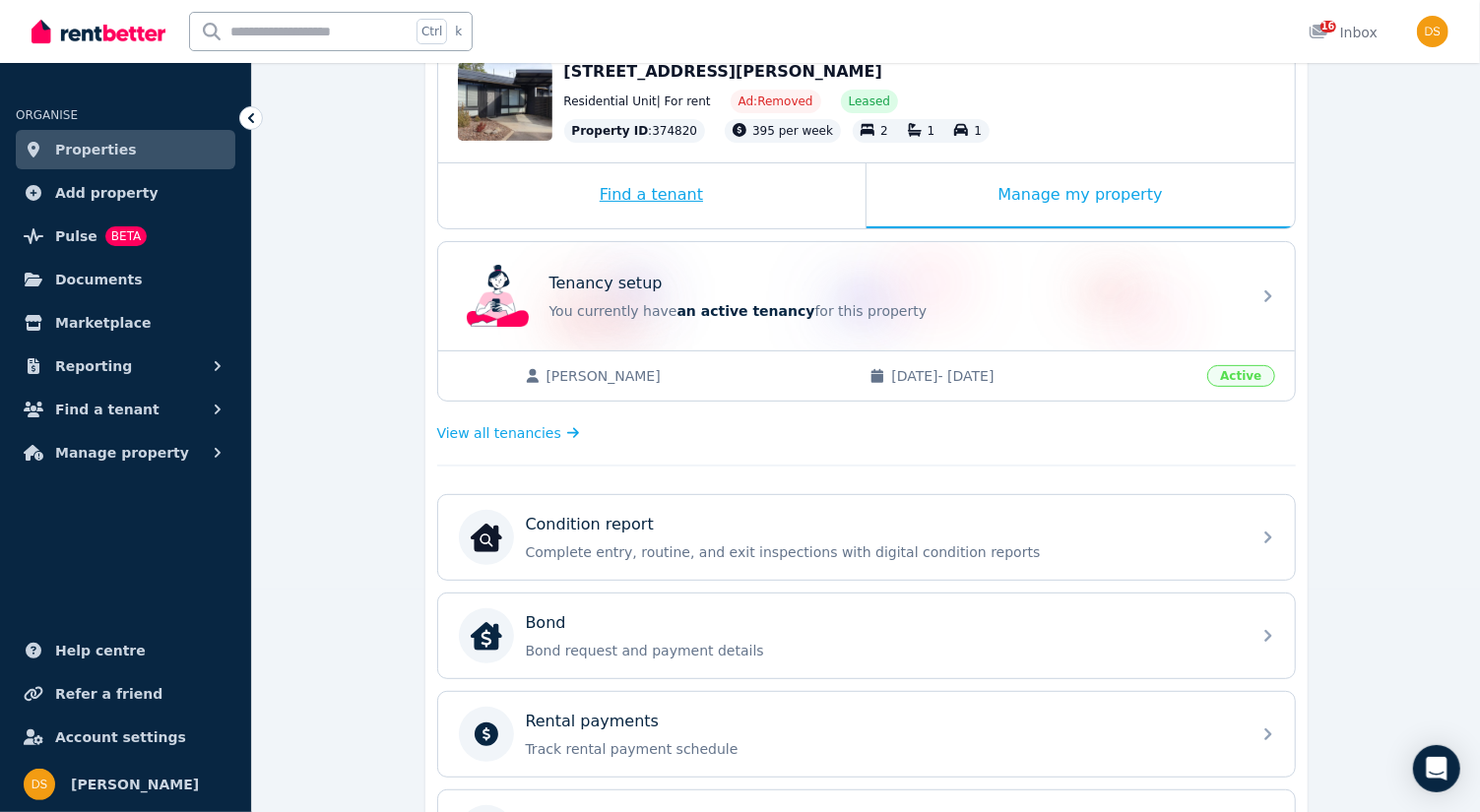
click at [691, 198] on div "Find a tenant" at bounding box center [651, 195] width 427 height 65
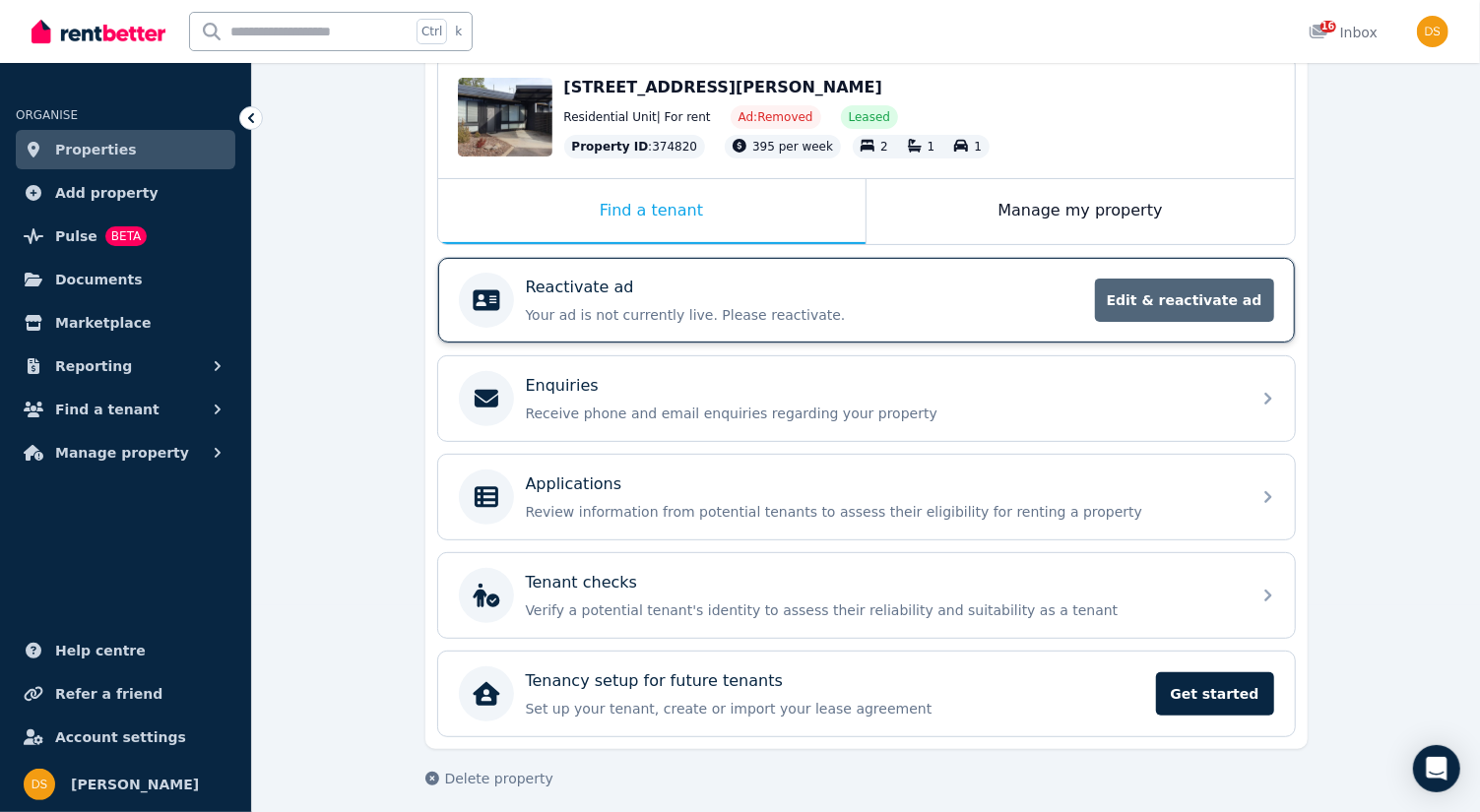
click at [1208, 288] on span "Edit & reactivate ad" at bounding box center [1184, 300] width 179 height 43
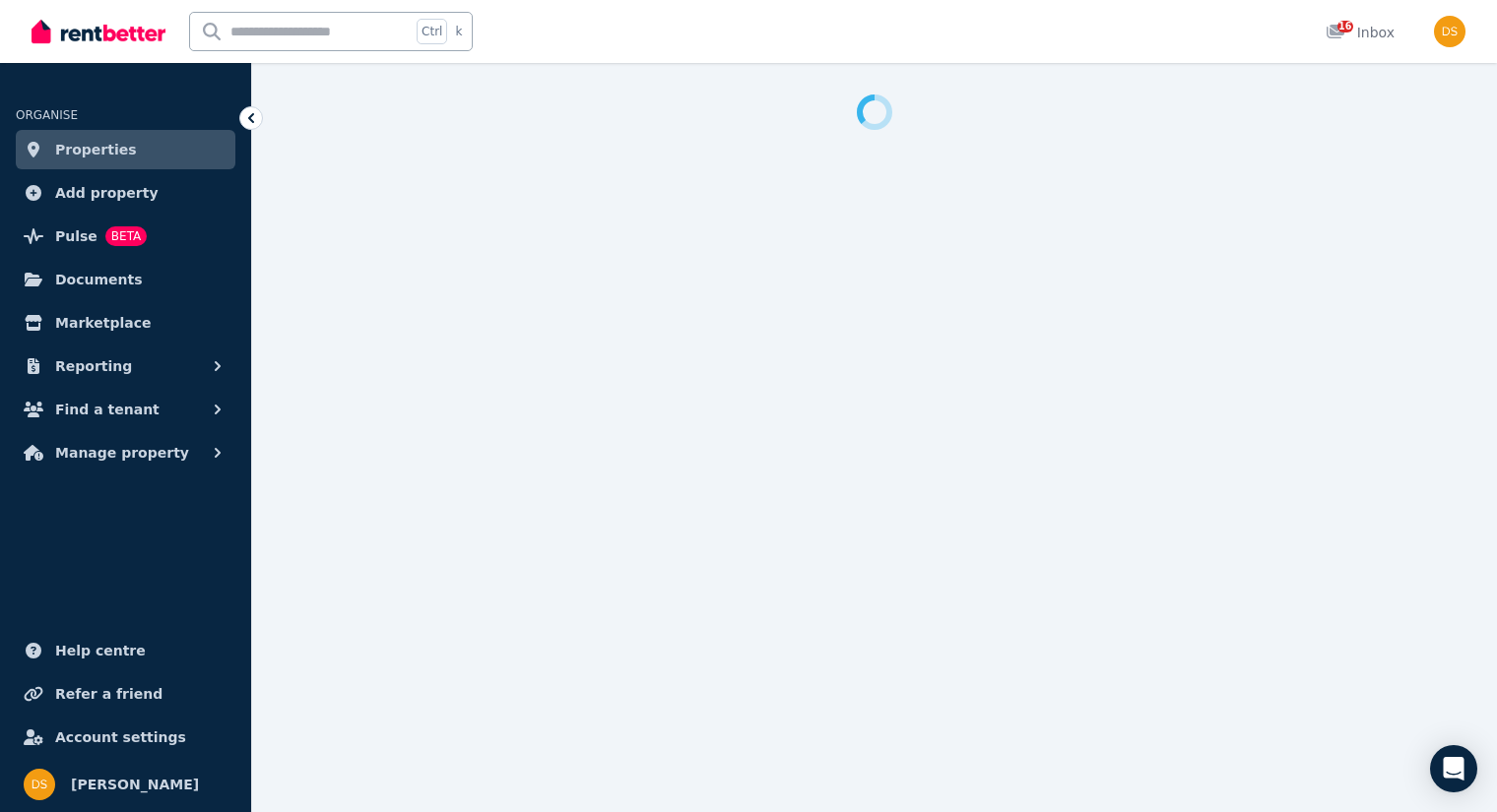
select select "***"
select select "**********"
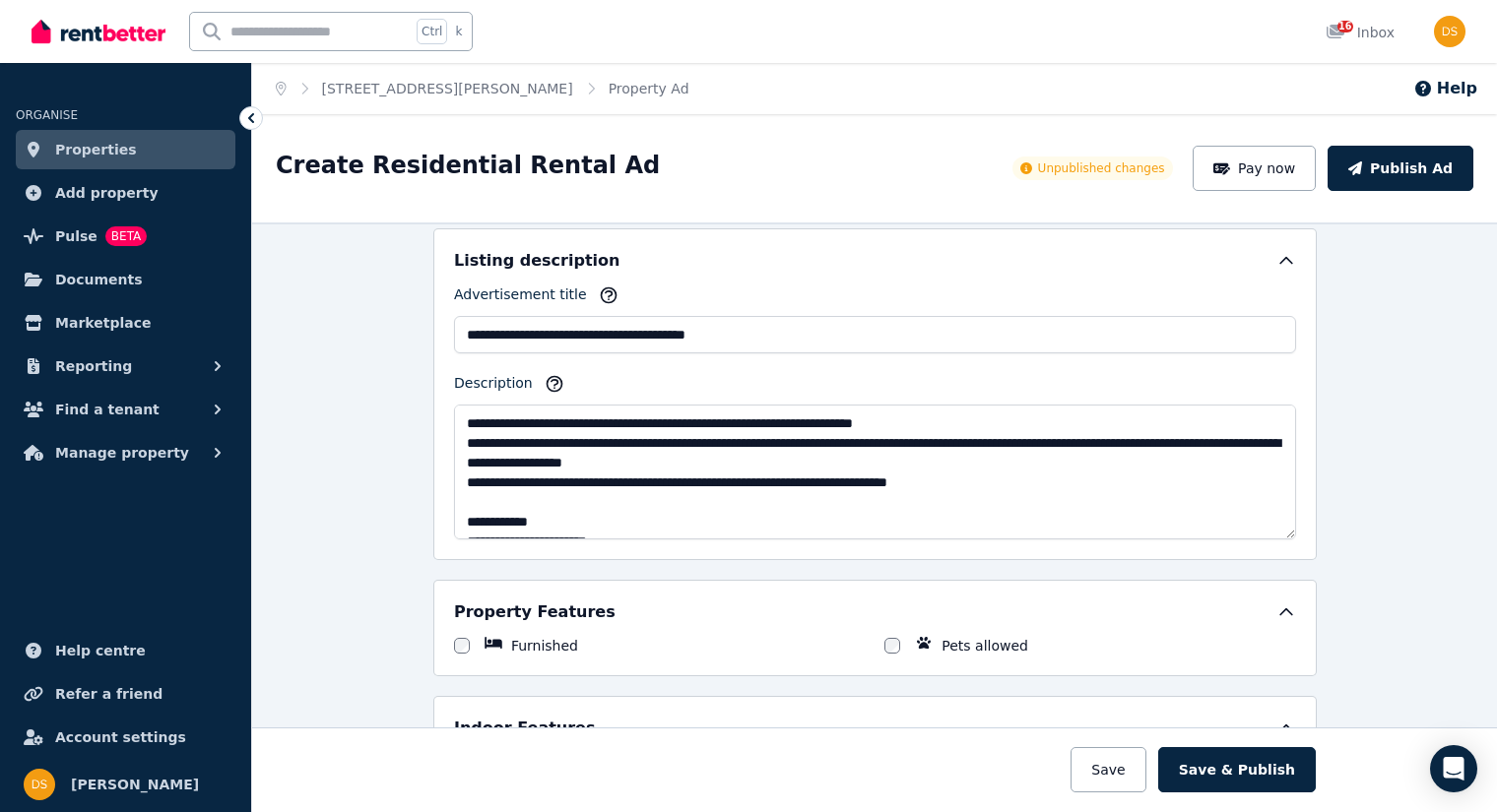
scroll to position [20, 0]
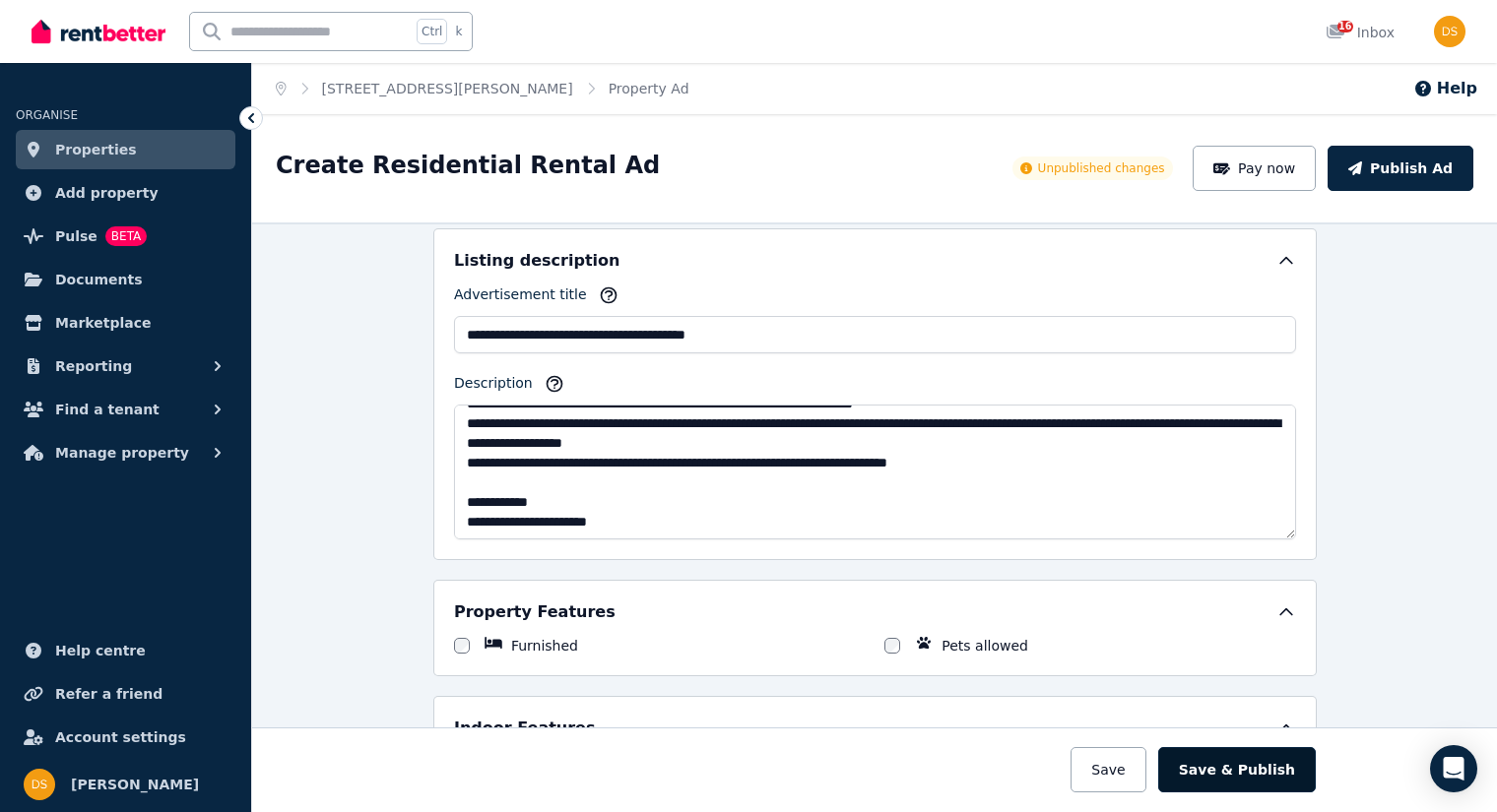
click at [1247, 771] on button "Save & Publish" at bounding box center [1237, 769] width 158 height 45
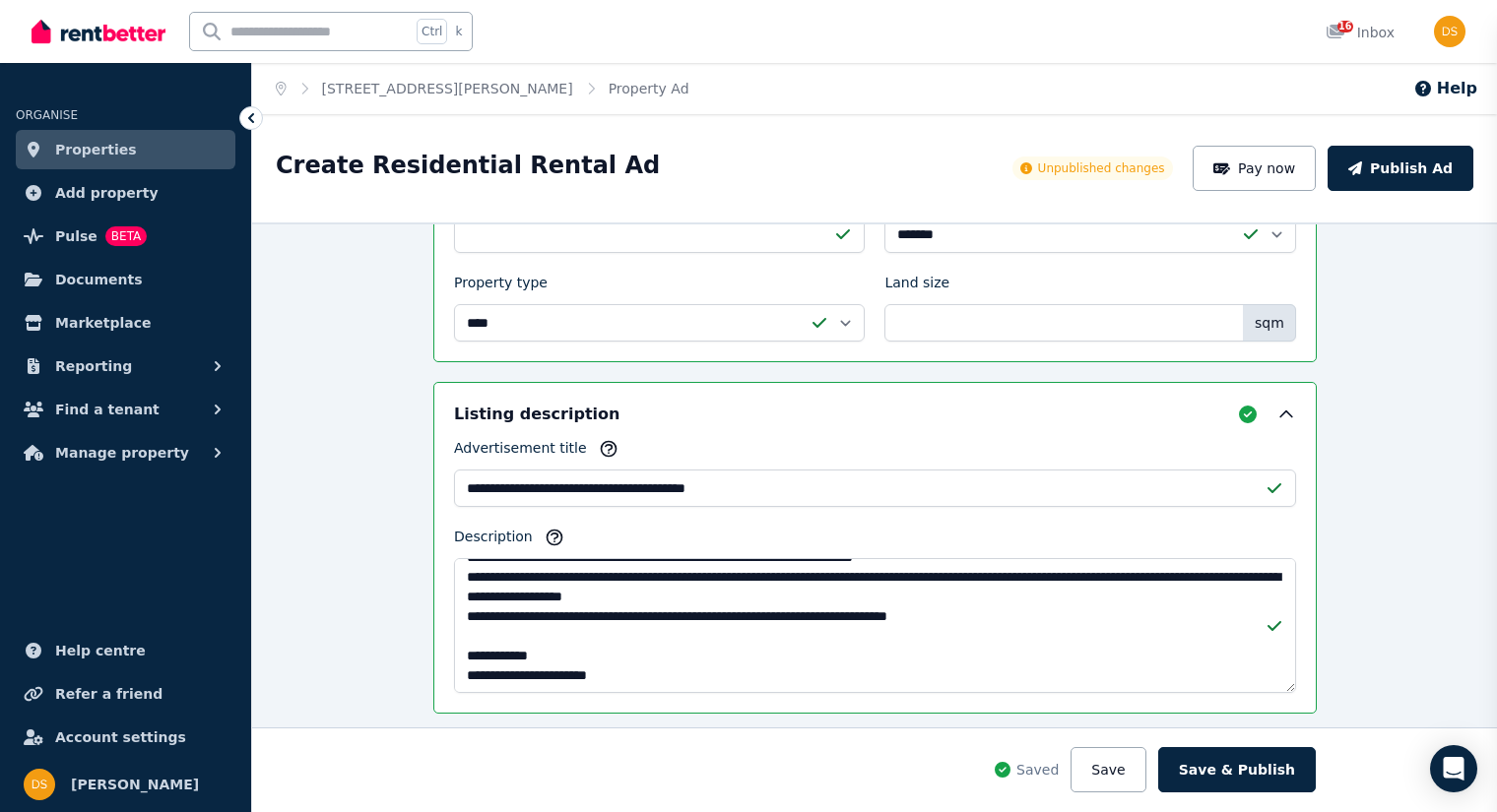
scroll to position [1129, 0]
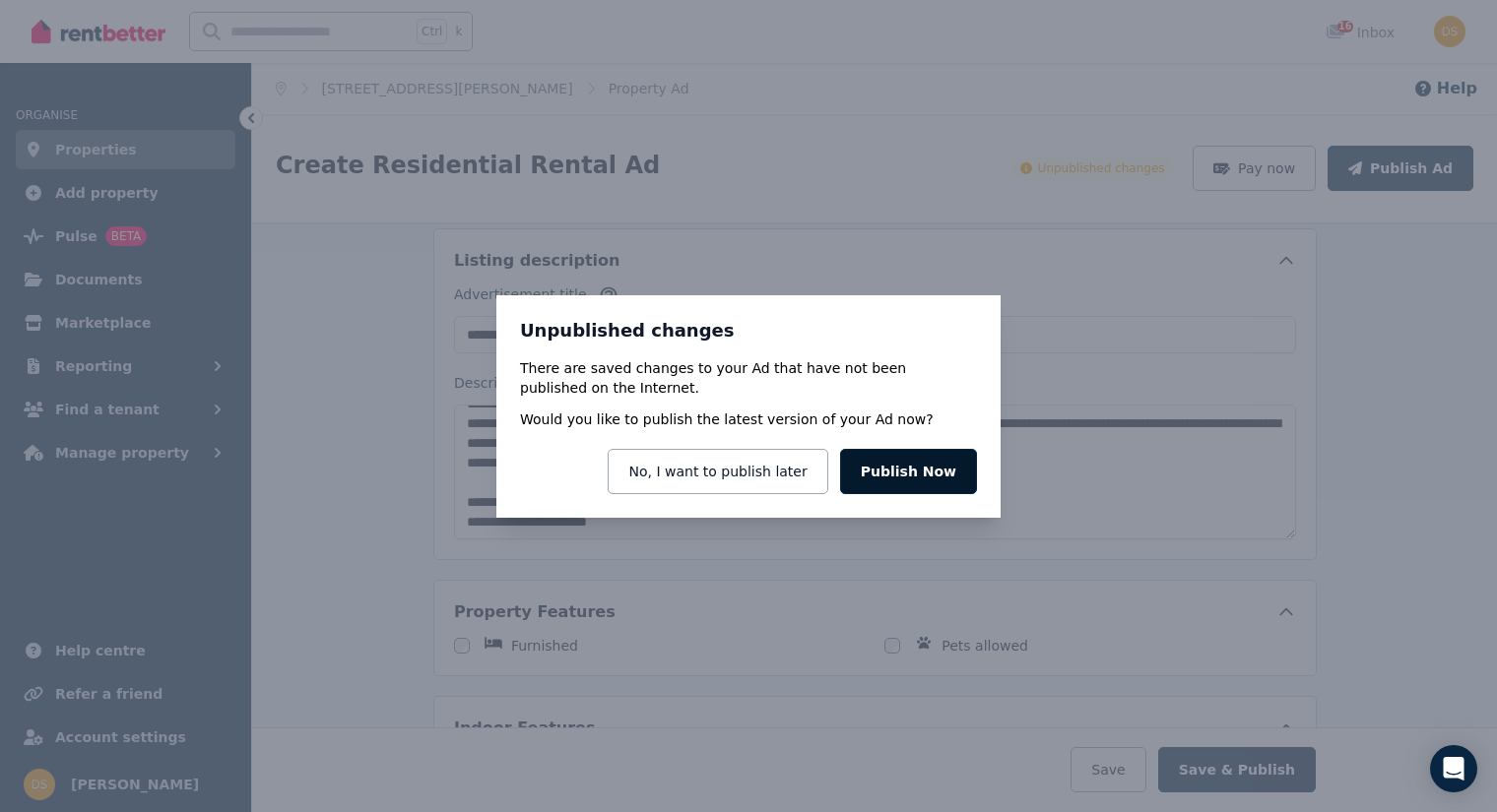
click at [907, 473] on button "Publish Now" at bounding box center [908, 471] width 137 height 45
click at [917, 464] on button "Publish Now" at bounding box center [908, 471] width 137 height 45
click at [749, 464] on button "No, I want to publish later" at bounding box center [717, 471] width 220 height 45
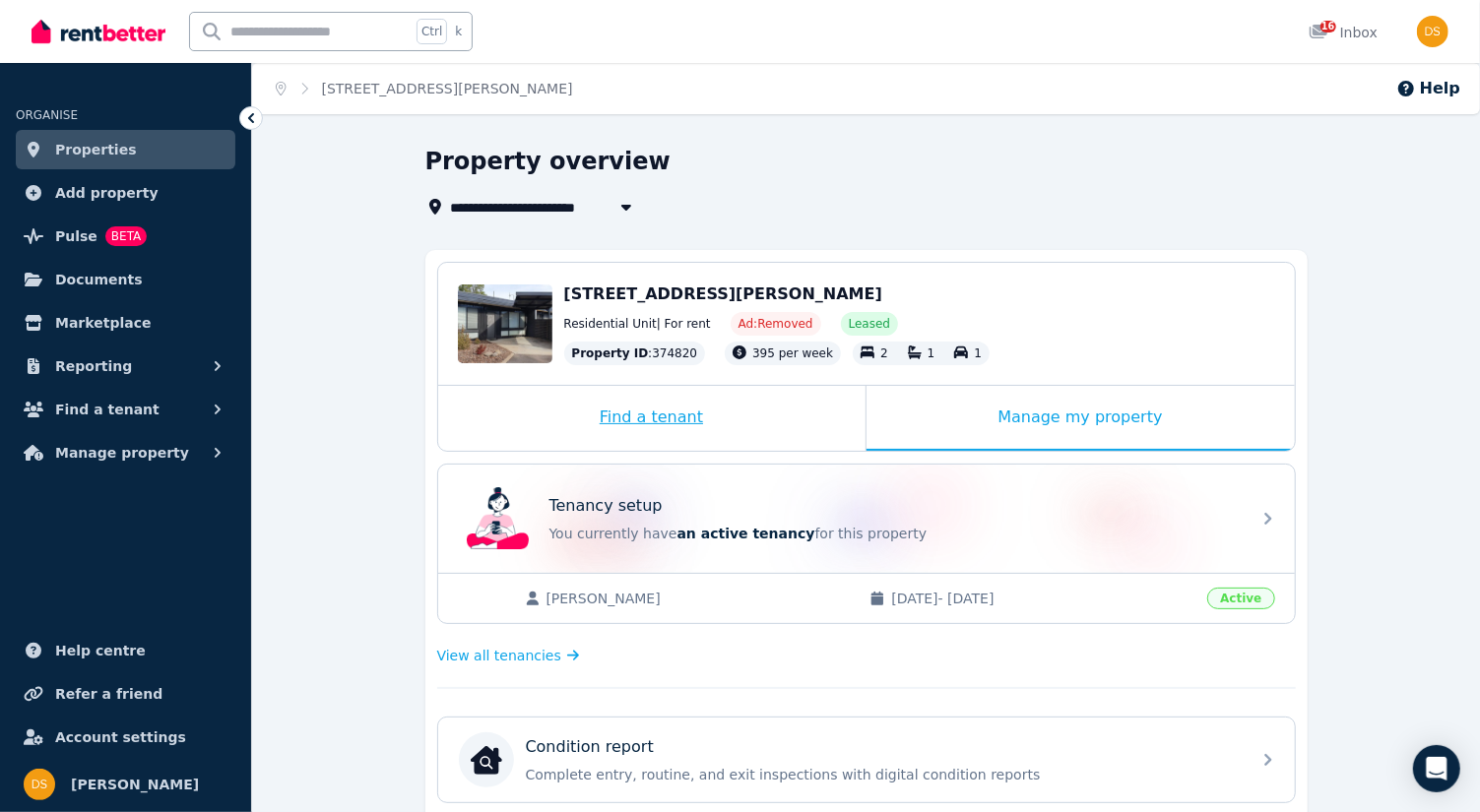
click at [657, 407] on div "Find a tenant" at bounding box center [651, 418] width 427 height 65
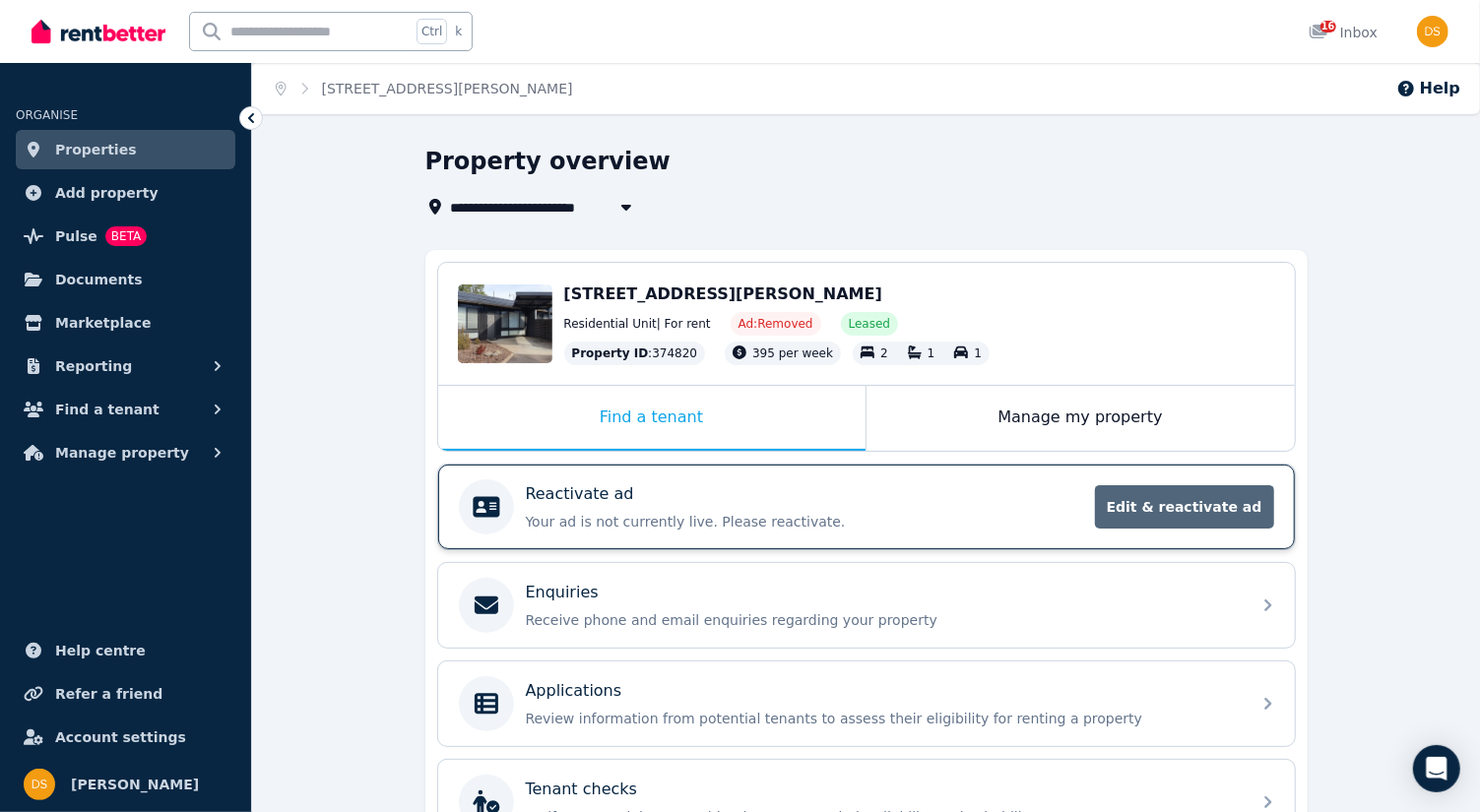
click at [1182, 498] on span "Edit & reactivate ad" at bounding box center [1184, 506] width 179 height 43
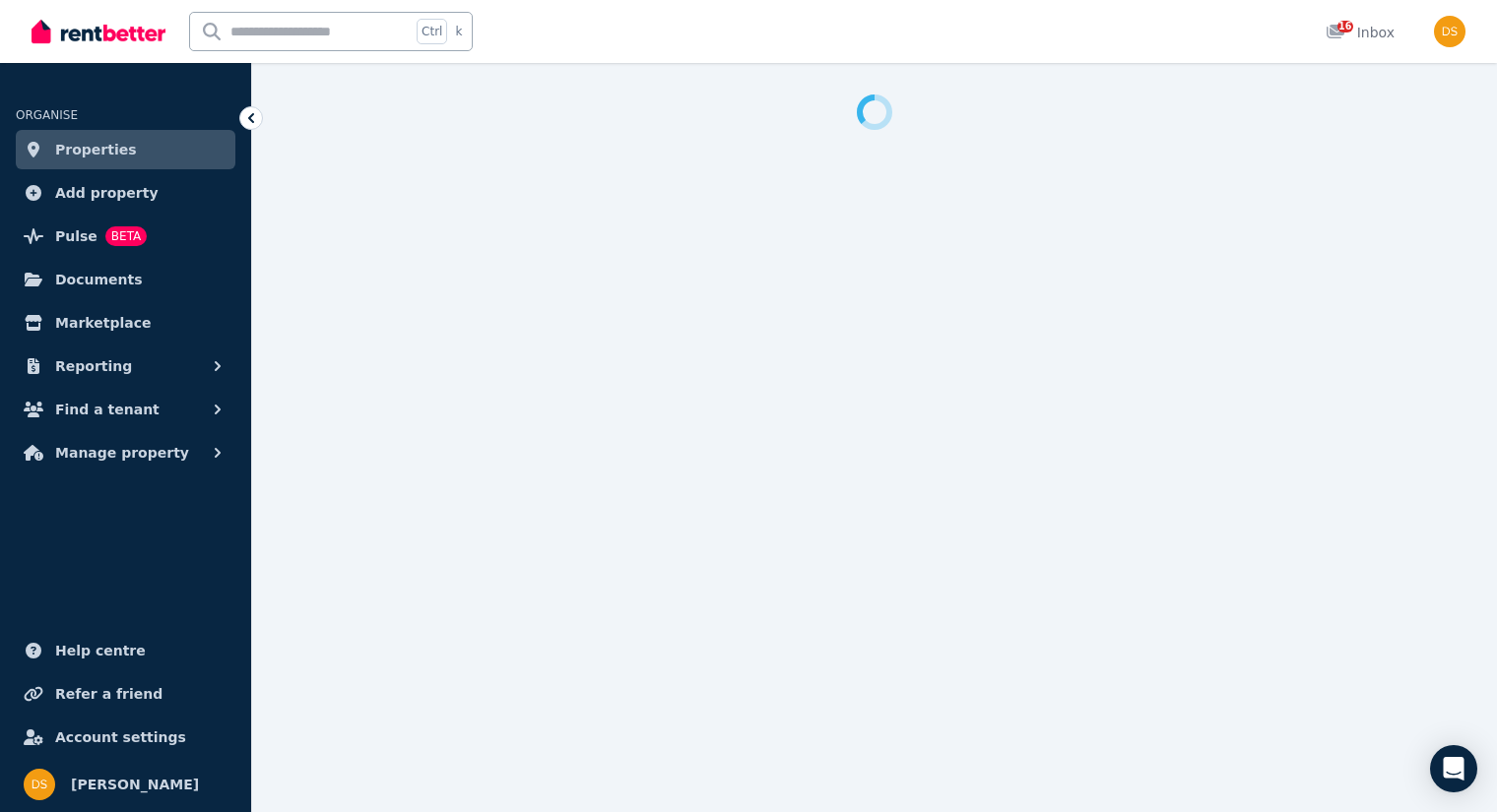
select select "***"
select select "**********"
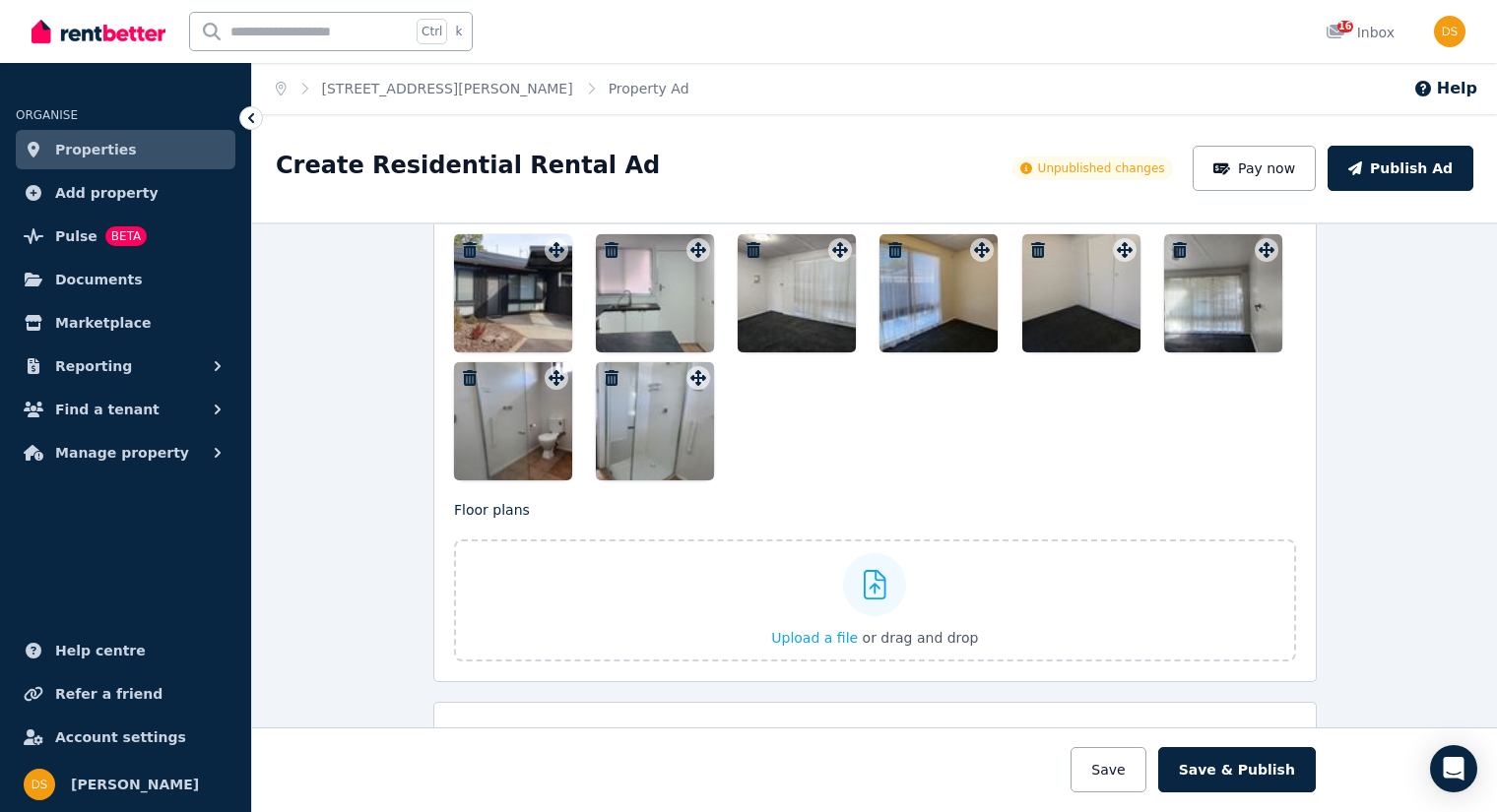
scroll to position [2420, 0]
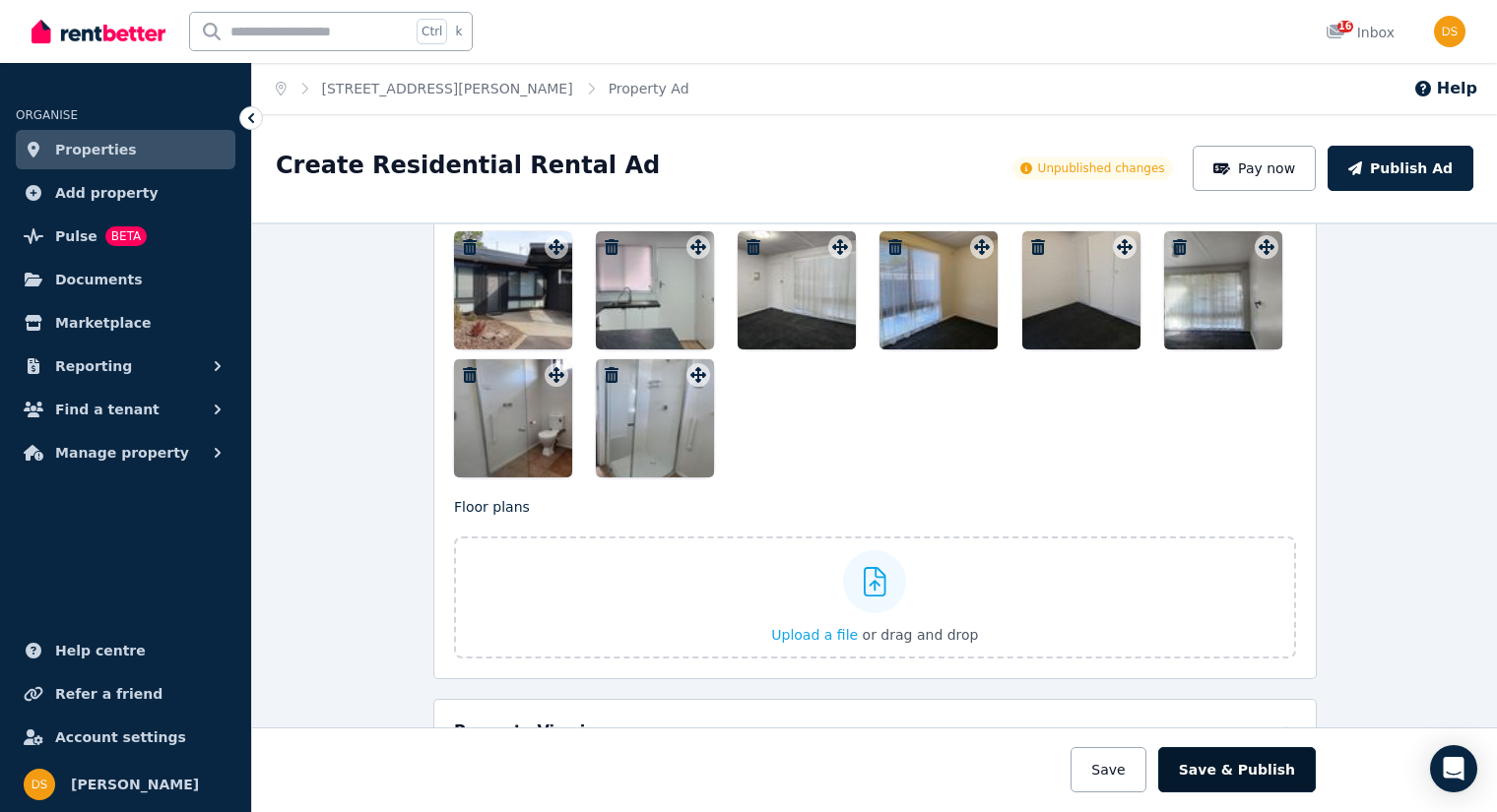
click at [1251, 772] on button "Save & Publish" at bounding box center [1237, 769] width 158 height 45
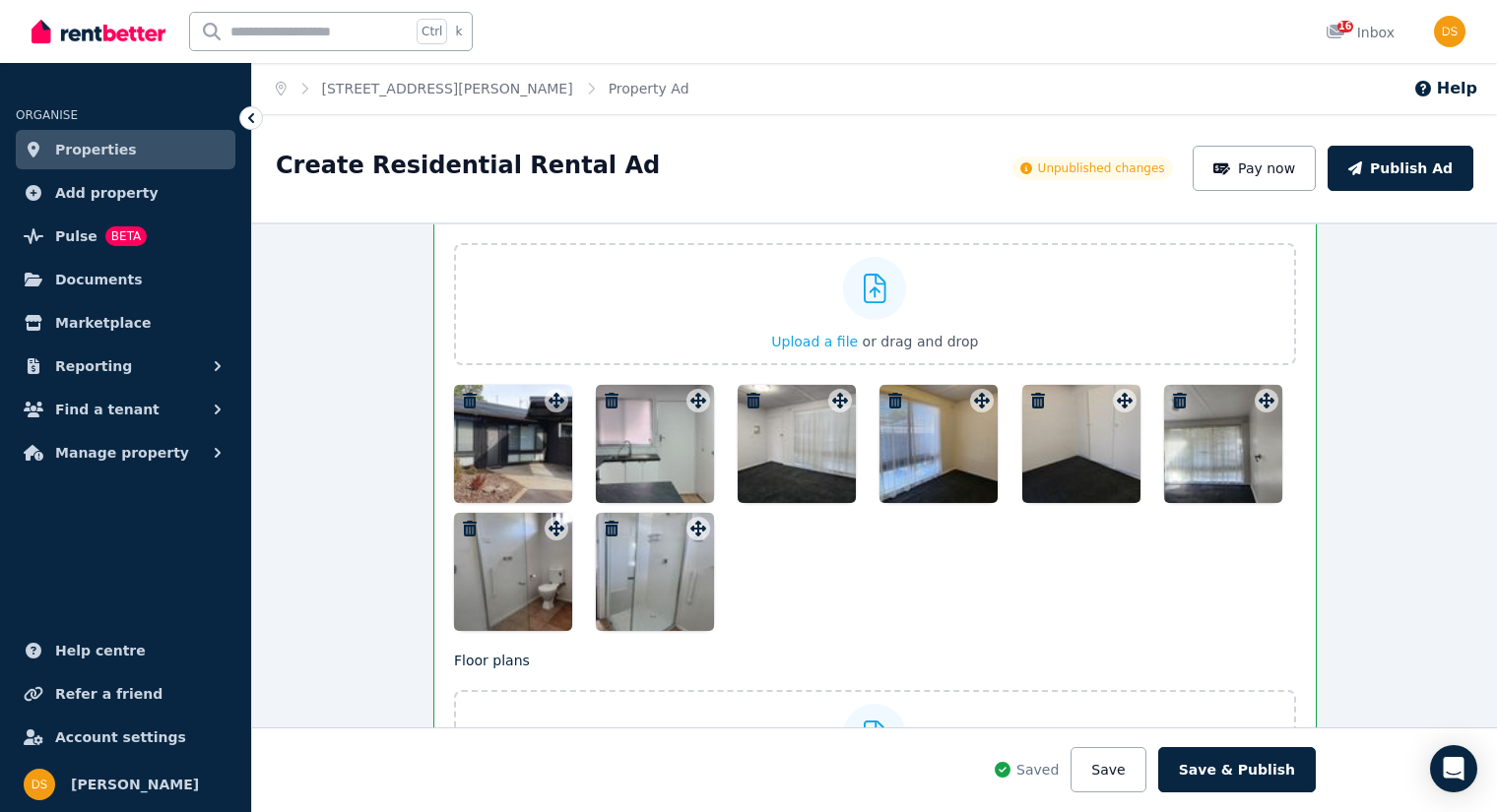
scroll to position [2574, 0]
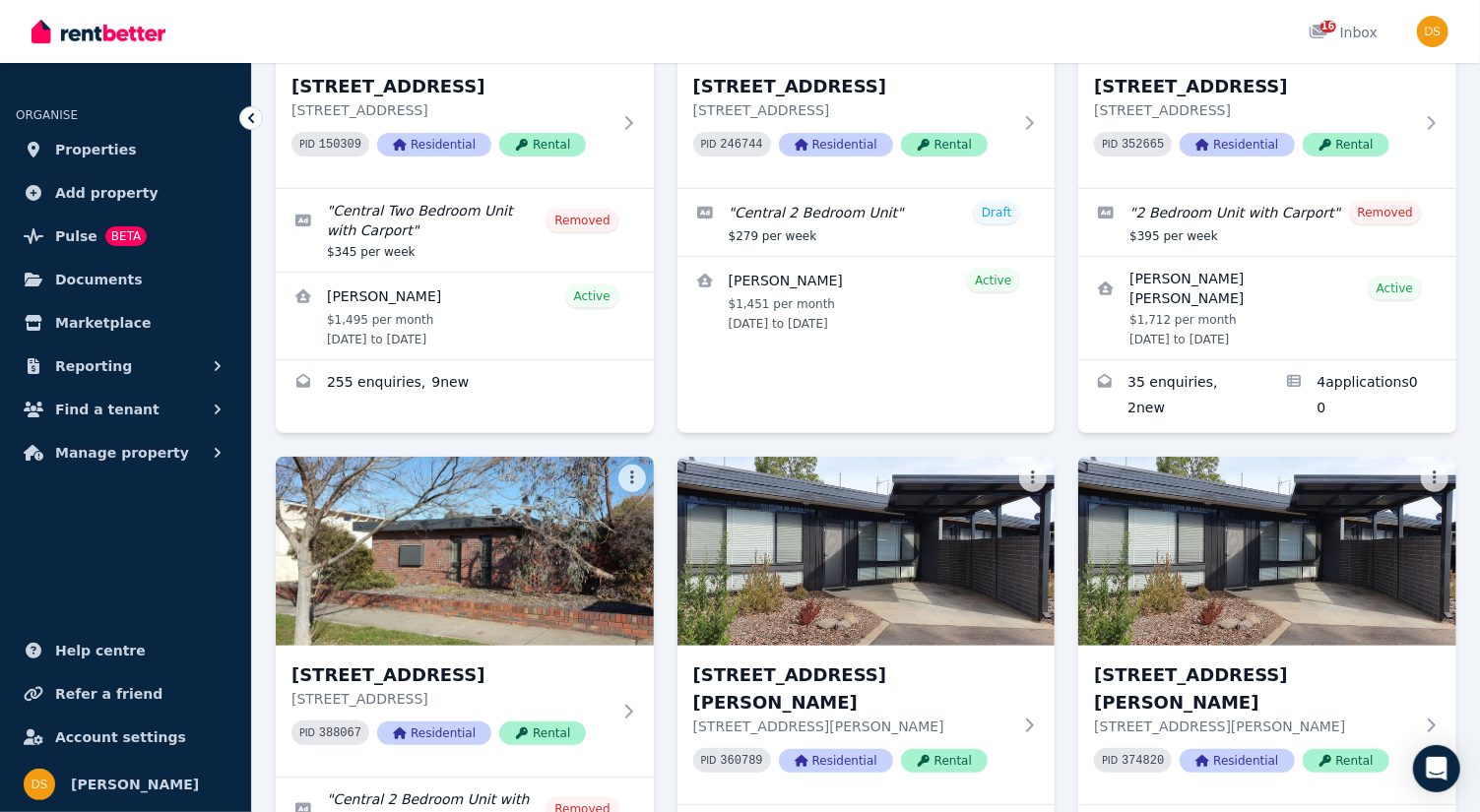
scroll to position [342, 0]
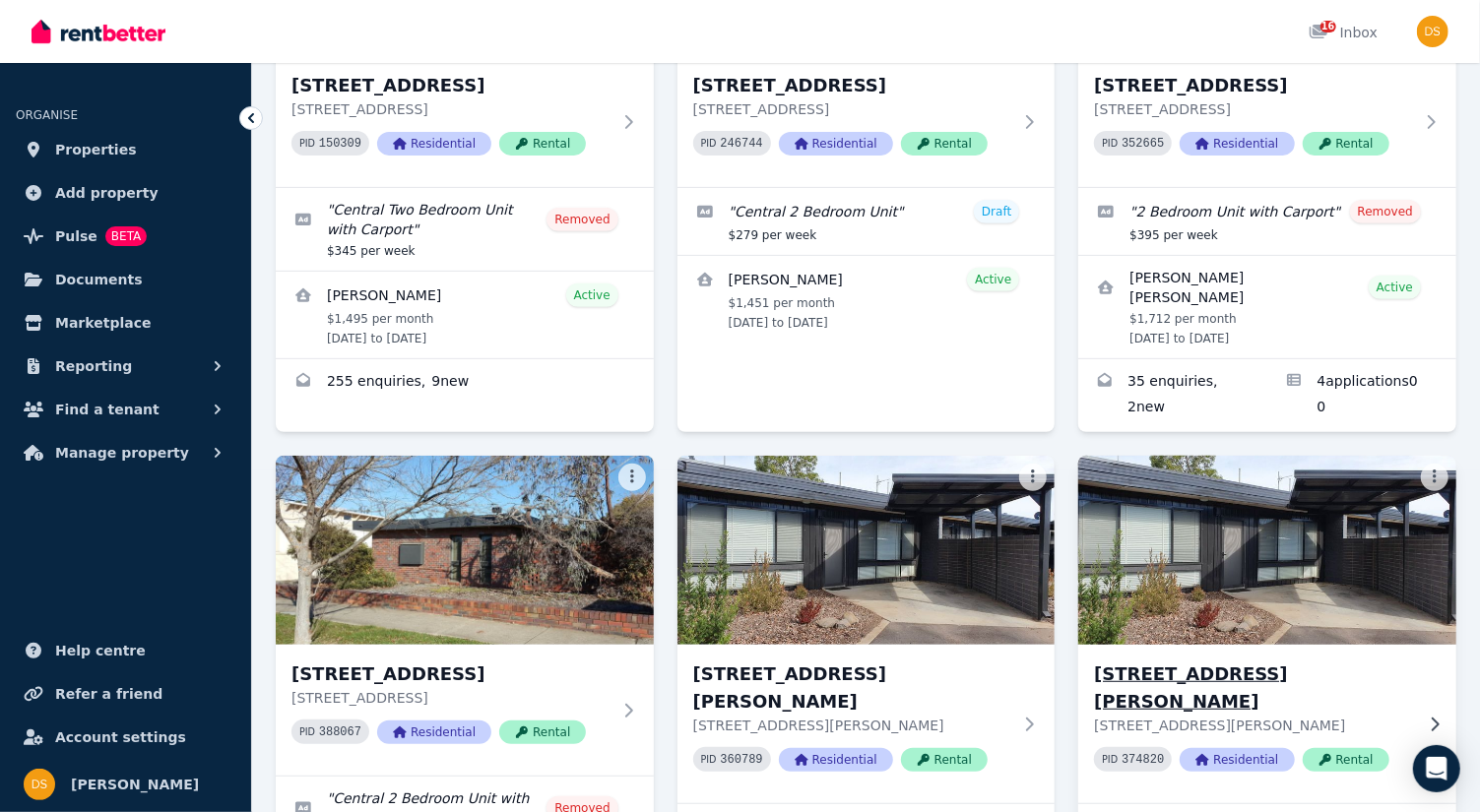
click at [1299, 554] on img at bounding box center [1267, 550] width 397 height 199
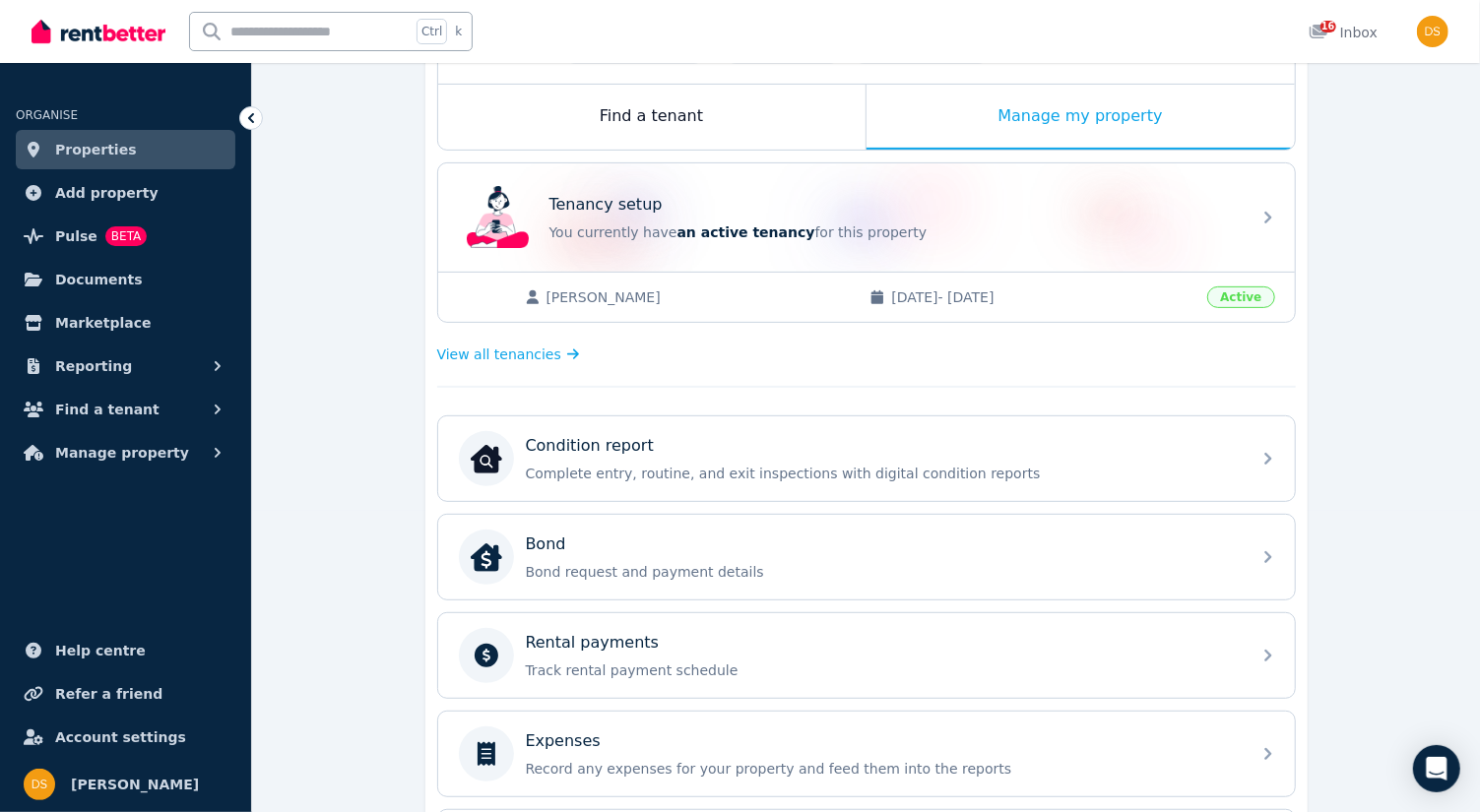
scroll to position [302, 0]
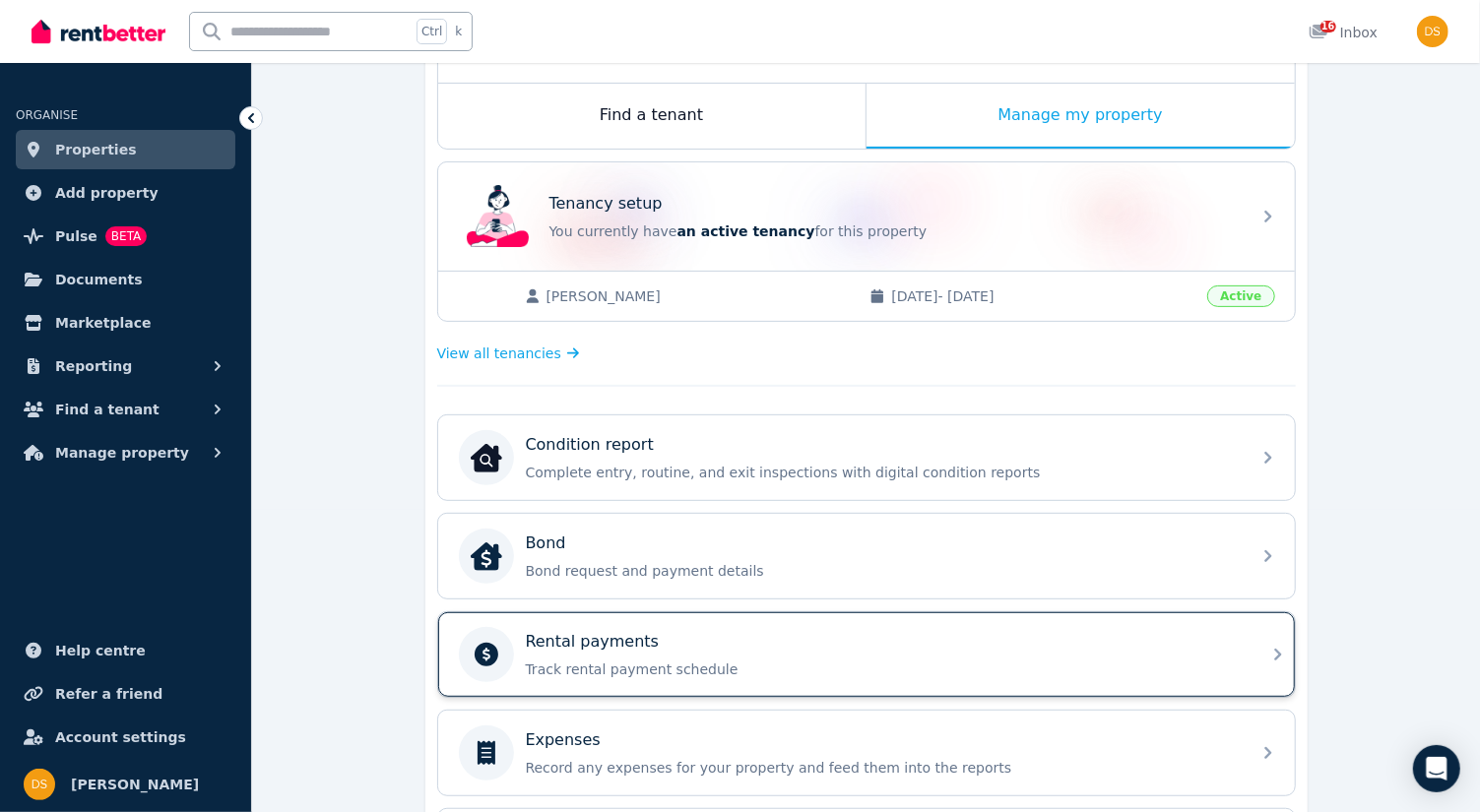
click at [1279, 643] on icon at bounding box center [1278, 655] width 24 height 24
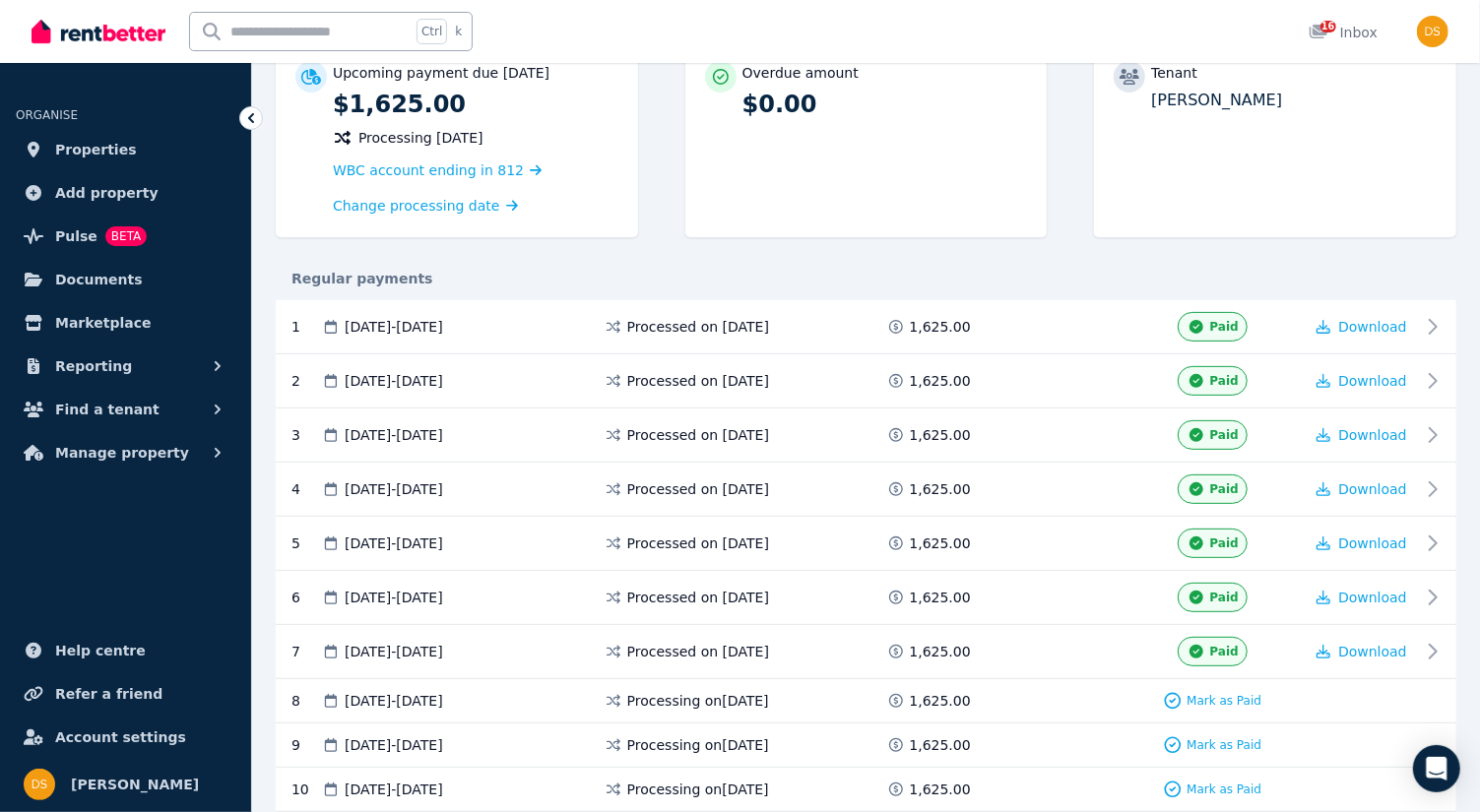
scroll to position [207, 0]
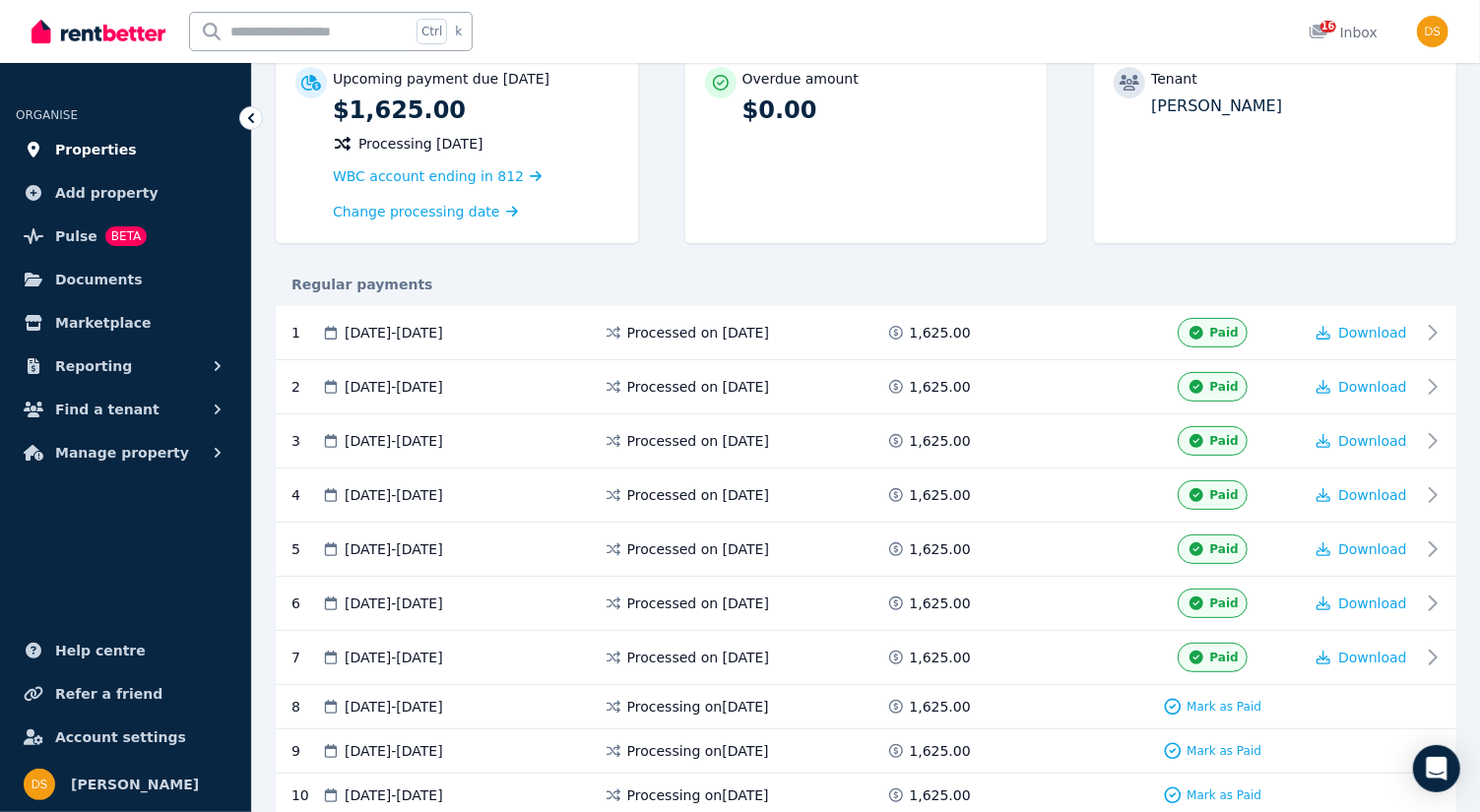
click at [108, 144] on span "Properties" at bounding box center [96, 150] width 82 height 24
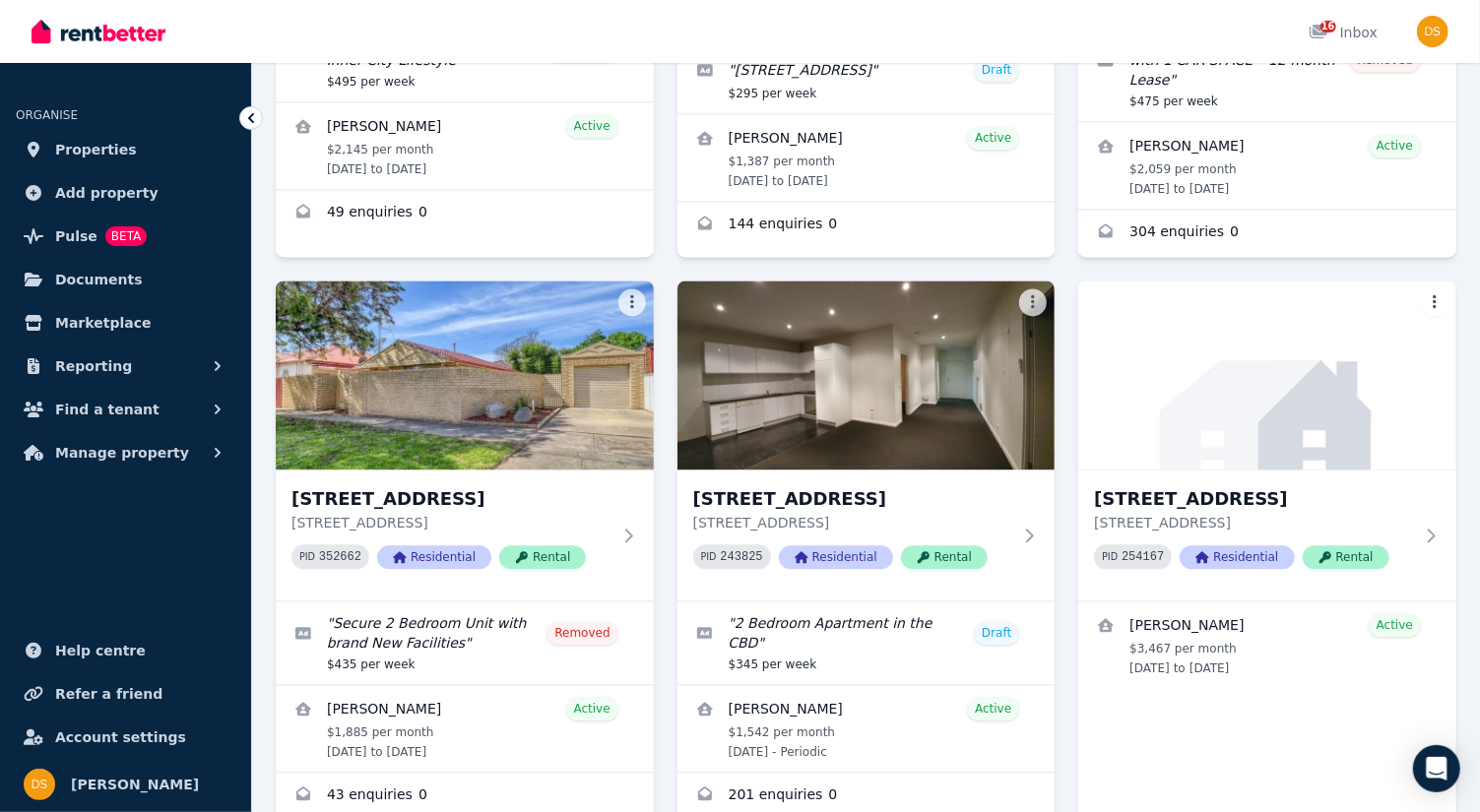
scroll to position [2276, 0]
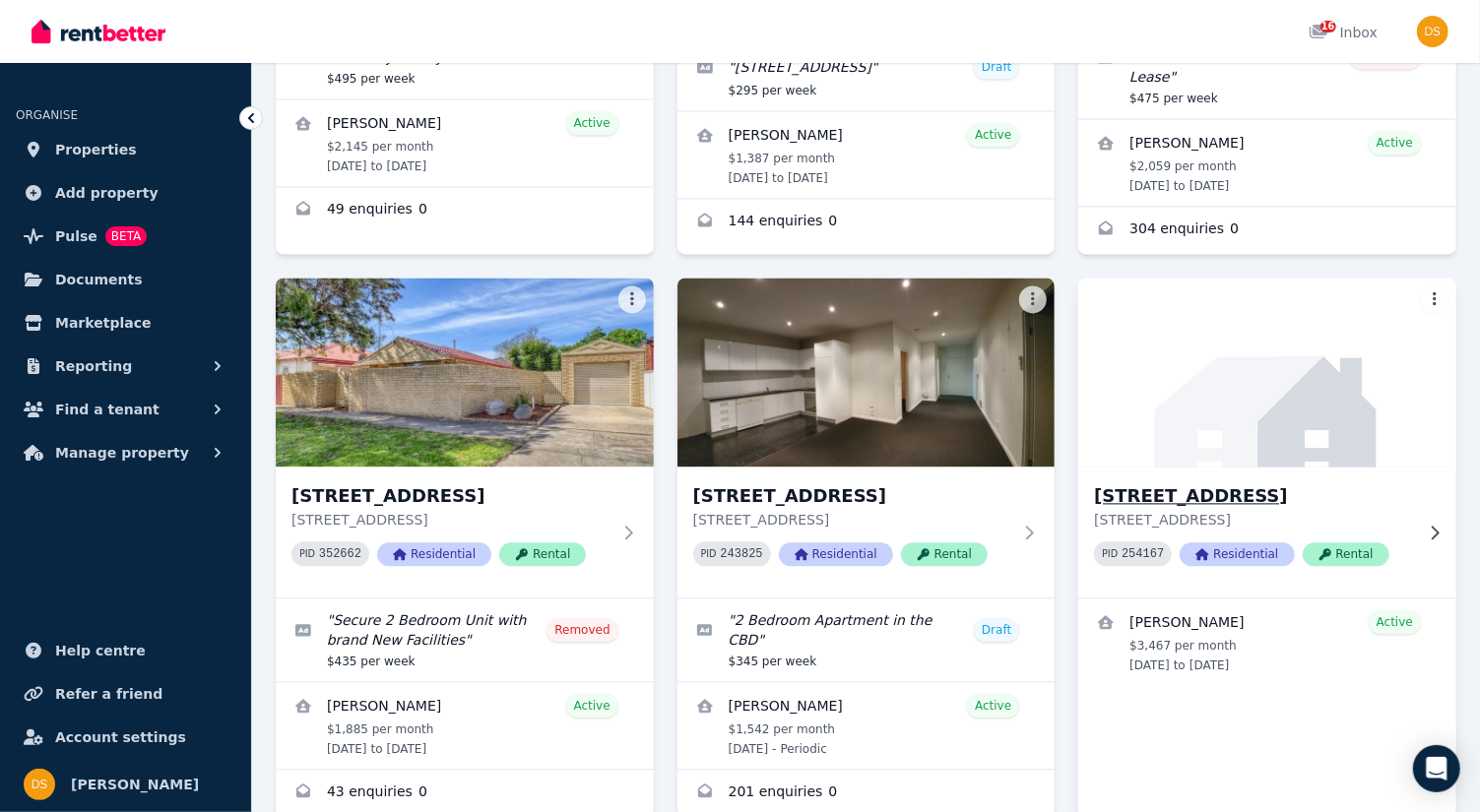
click at [1340, 364] on img at bounding box center [1267, 372] width 397 height 199
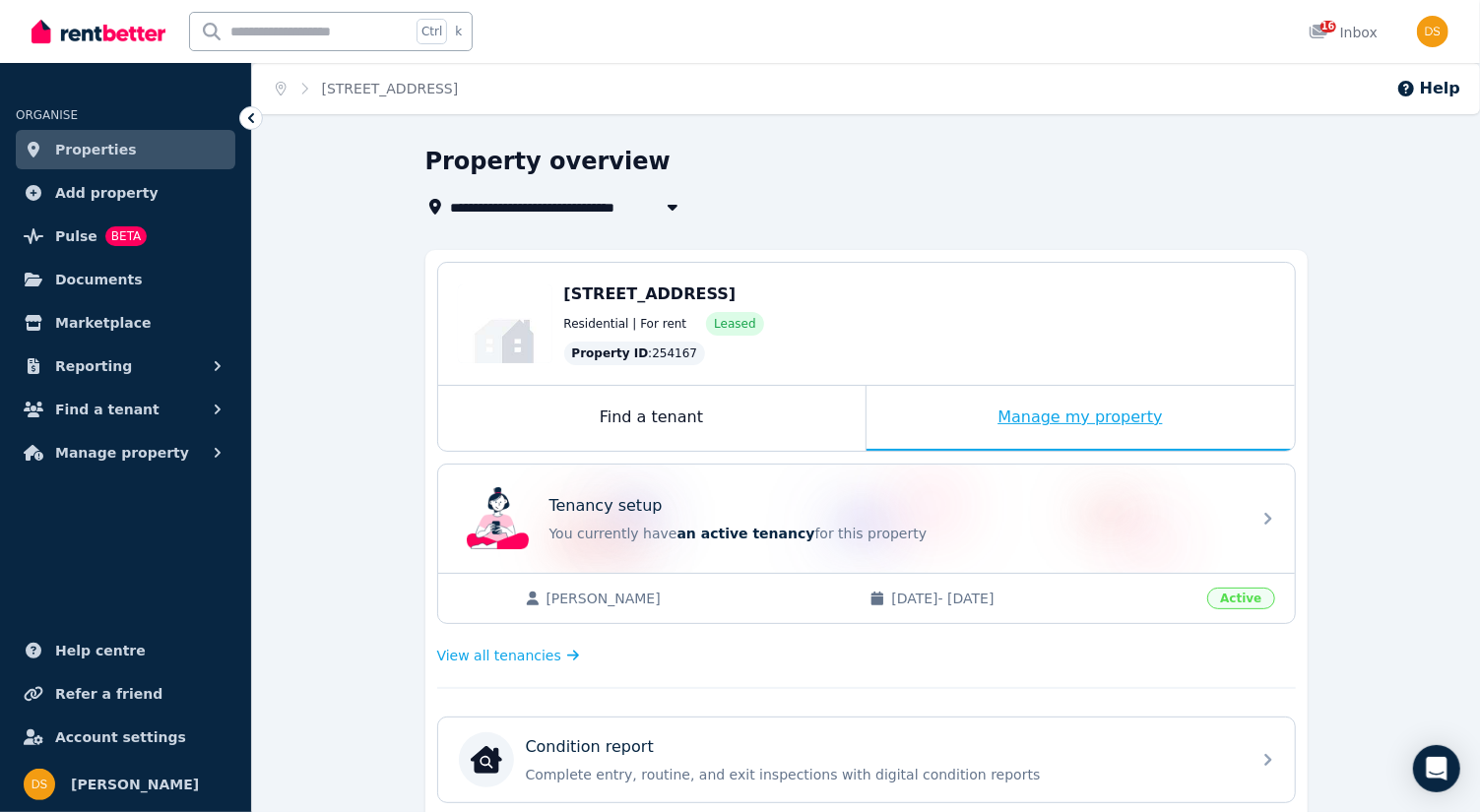
click at [1081, 416] on div "Manage my property" at bounding box center [1080, 418] width 428 height 65
click at [676, 429] on div "Find a tenant" at bounding box center [651, 418] width 427 height 65
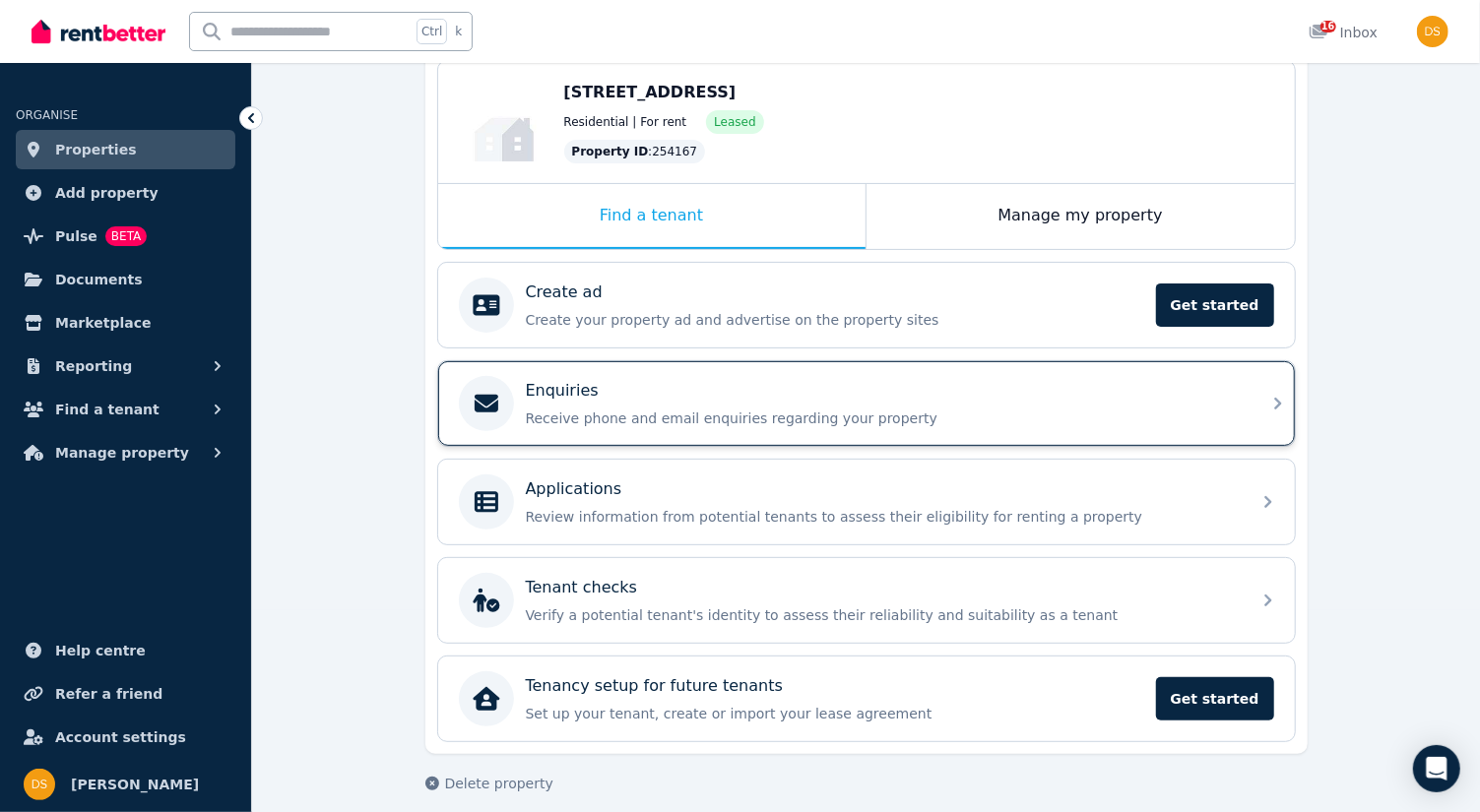
scroll to position [207, 0]
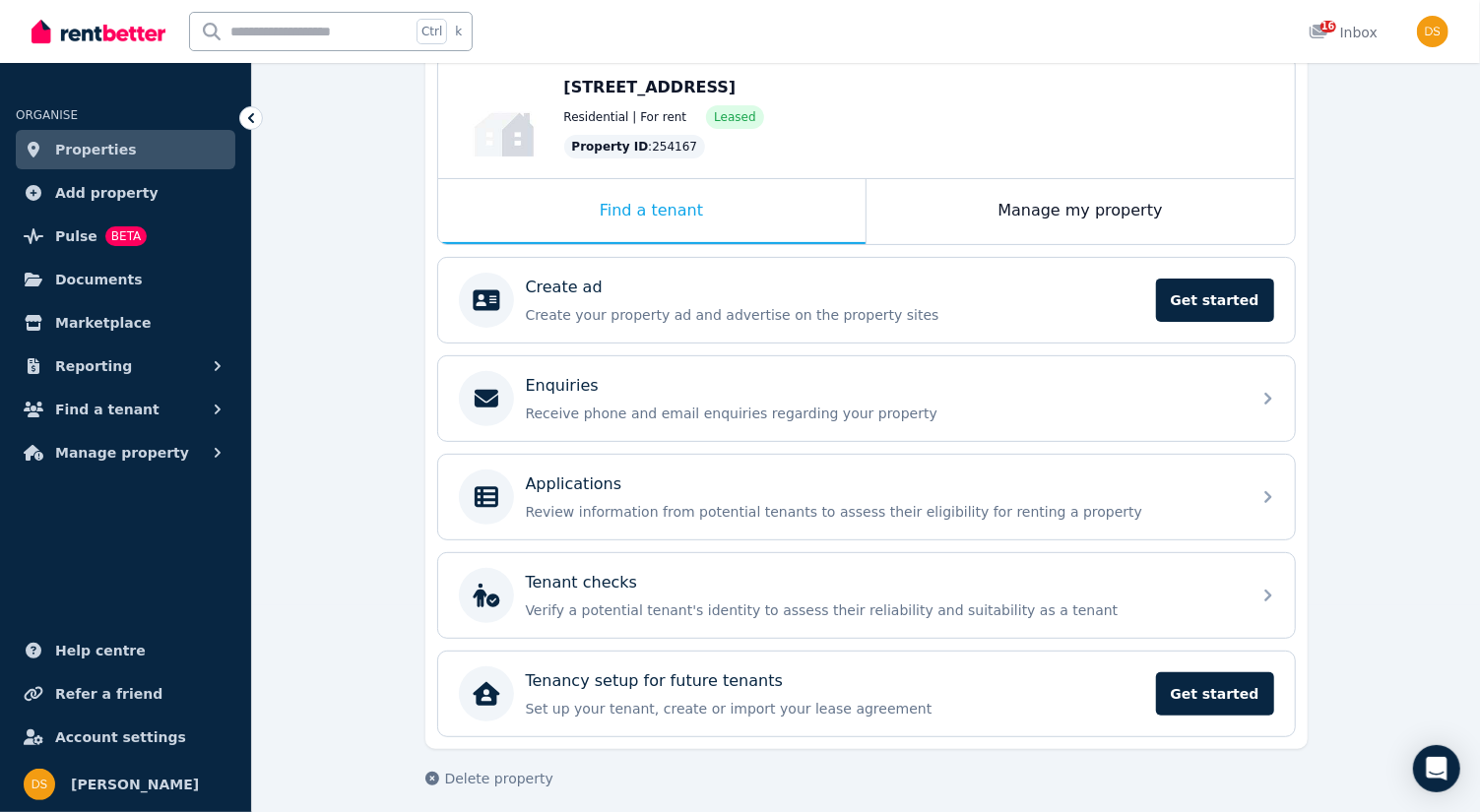
click at [111, 148] on span "Properties" at bounding box center [96, 150] width 82 height 24
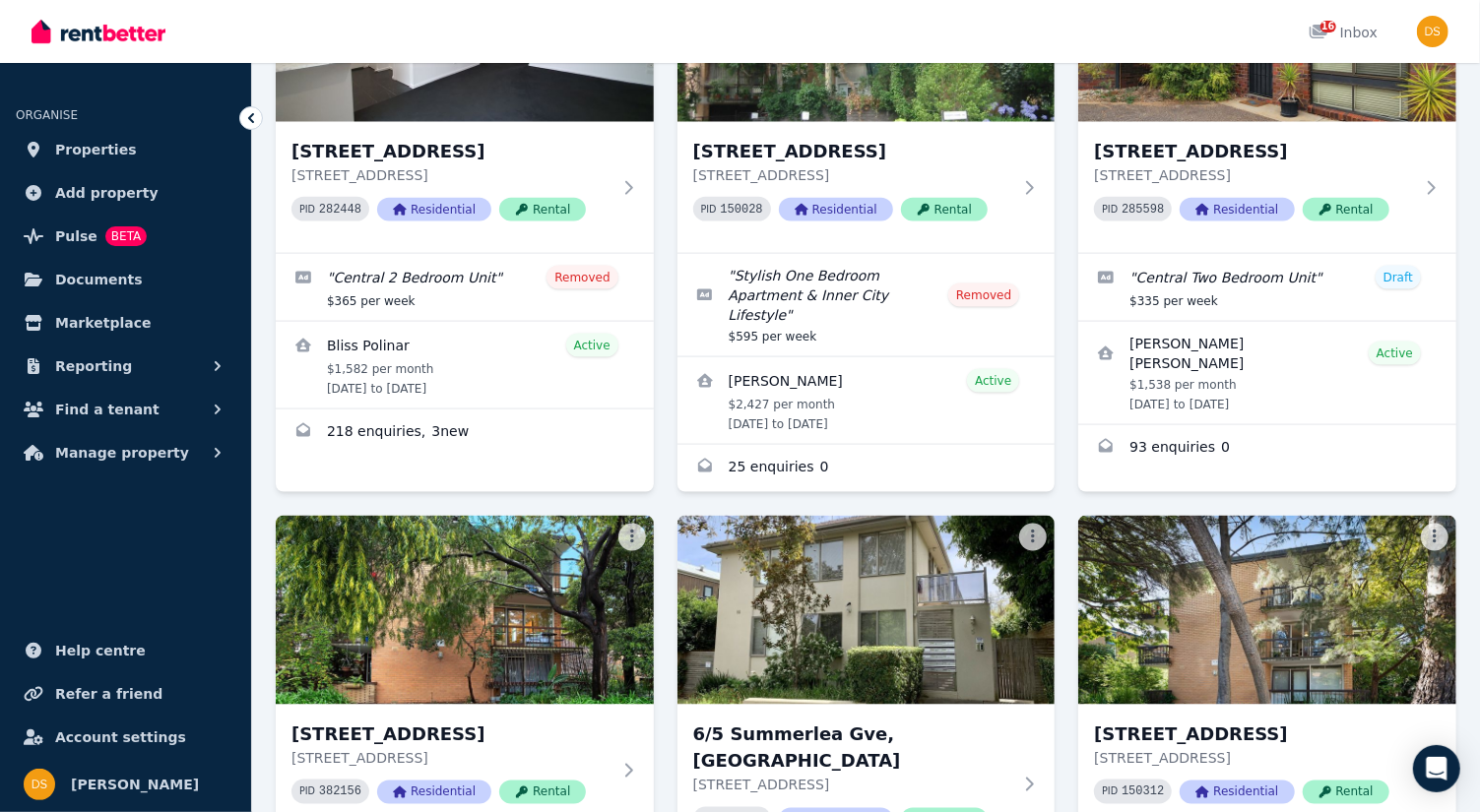
scroll to position [1460, 0]
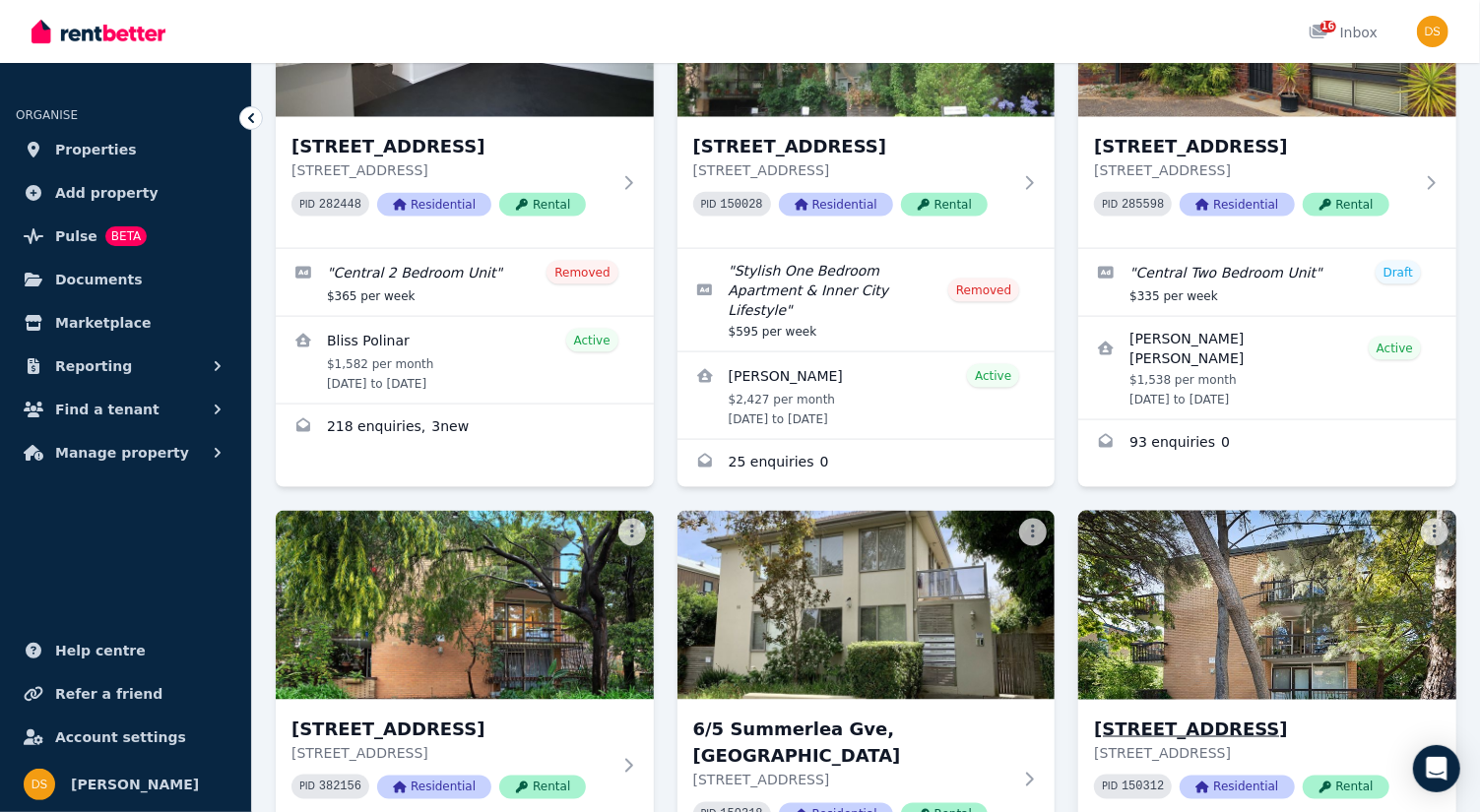
click at [1383, 588] on img at bounding box center [1267, 605] width 397 height 199
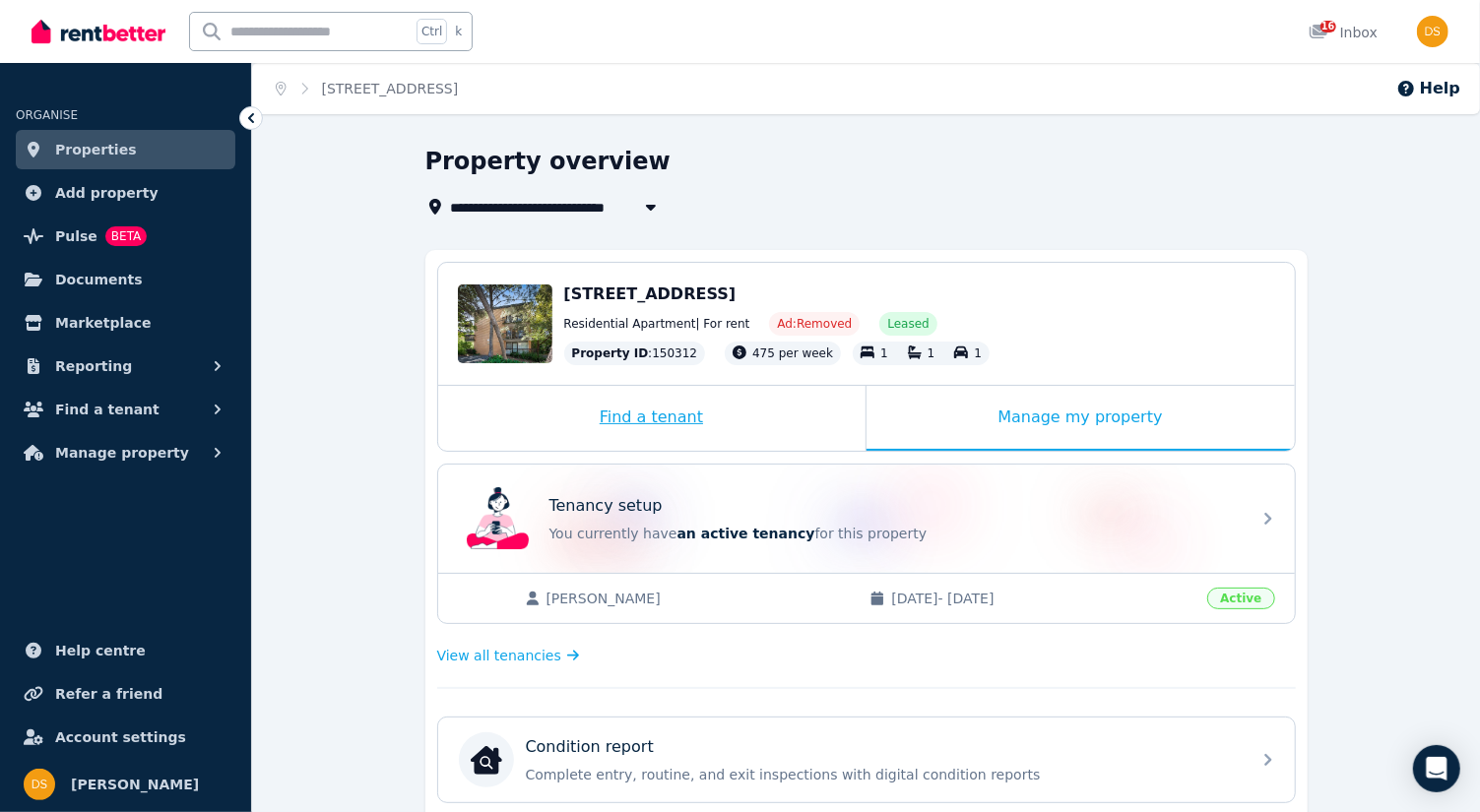
click at [695, 412] on div "Find a tenant" at bounding box center [651, 418] width 427 height 65
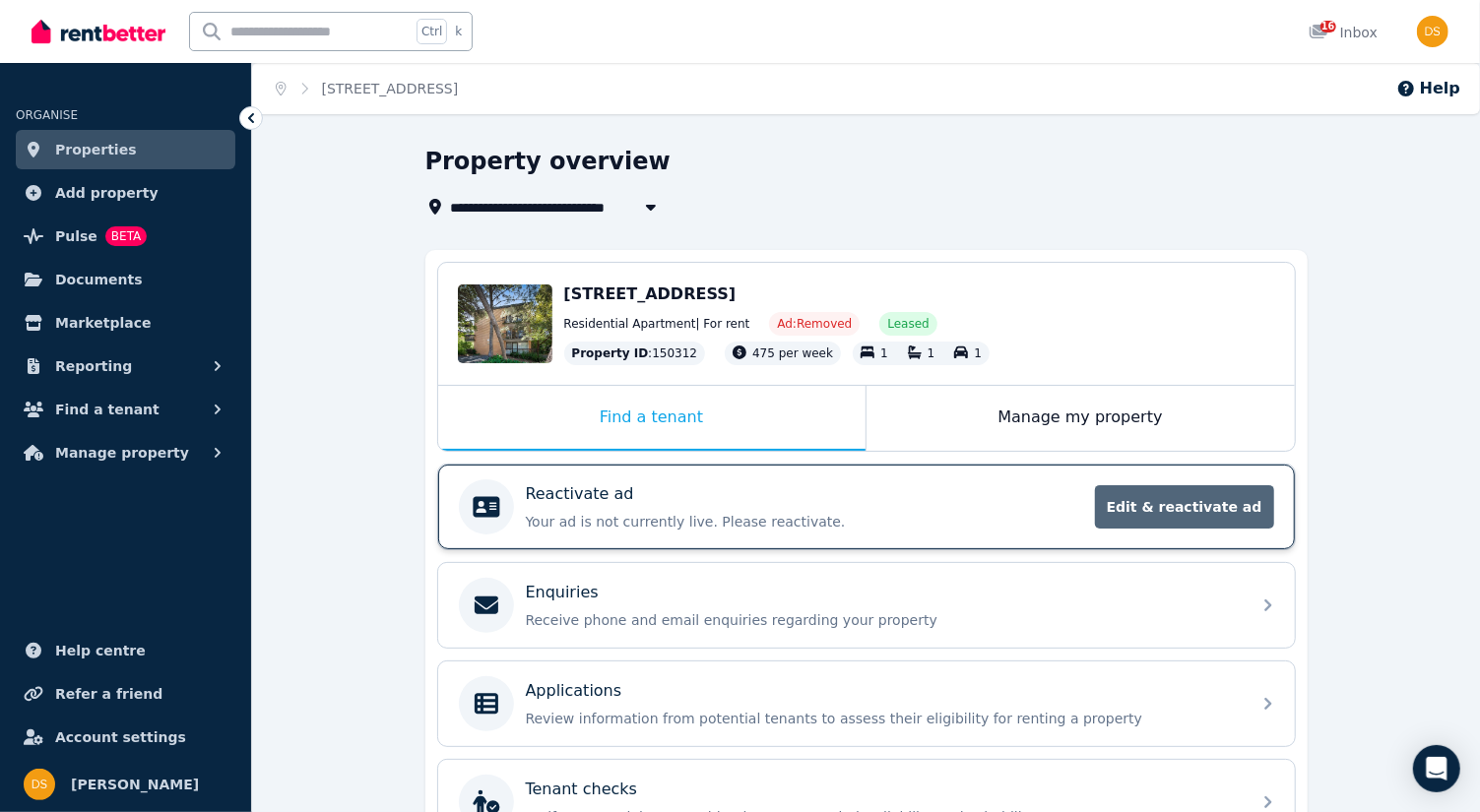
click at [1218, 509] on span "Edit & reactivate ad" at bounding box center [1184, 506] width 179 height 43
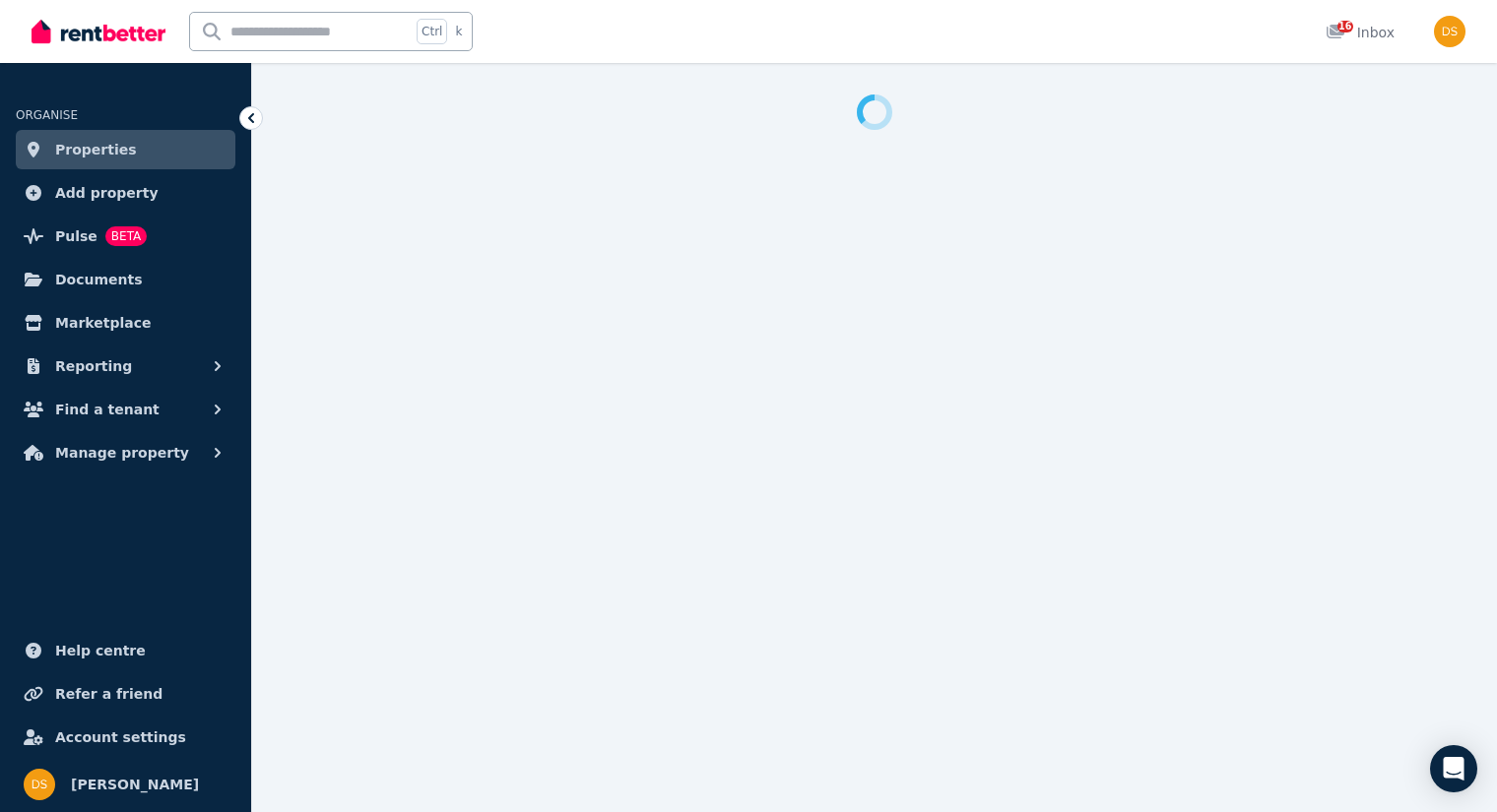
select select "**********"
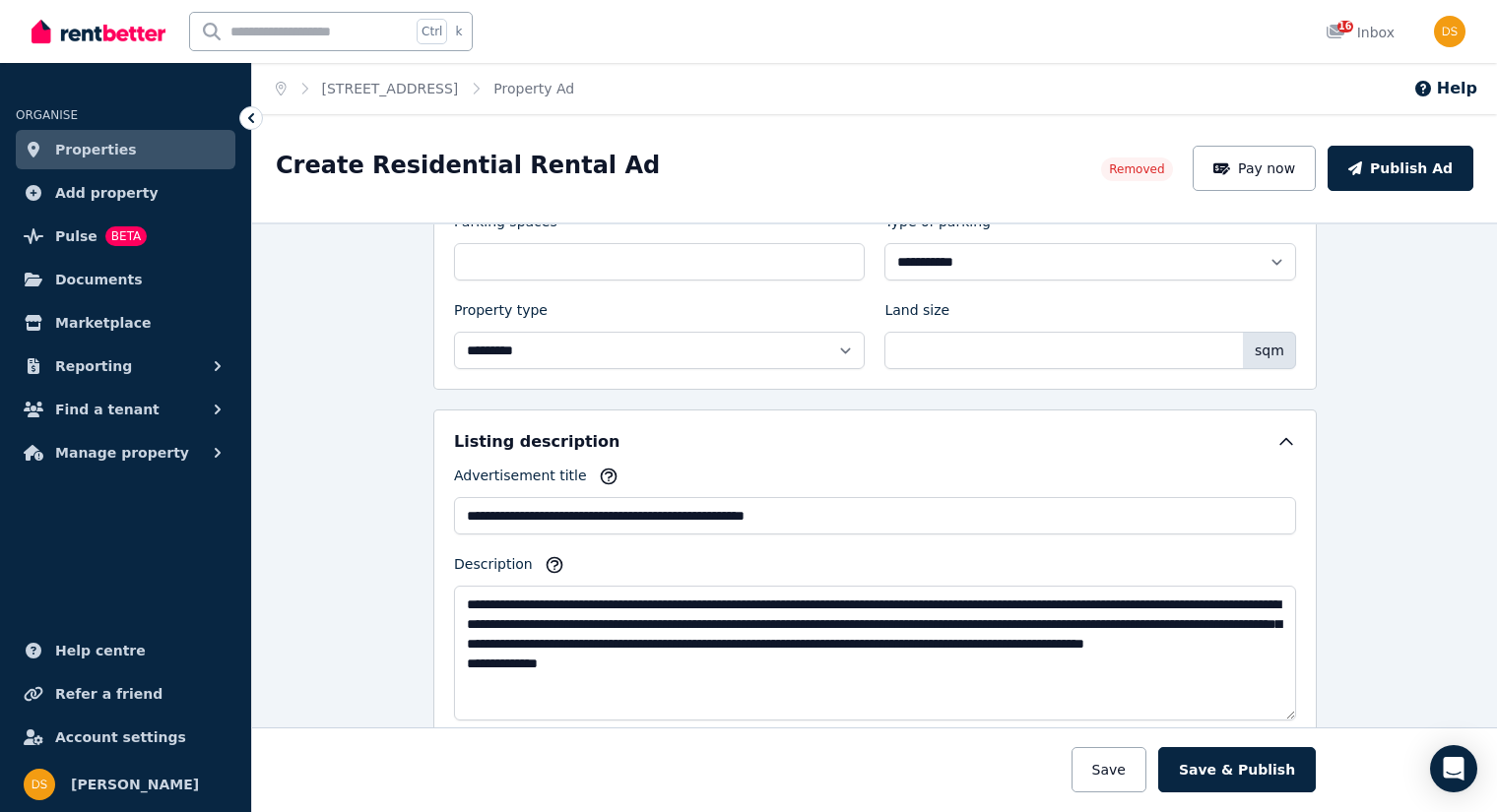
scroll to position [670, 0]
click at [1445, 610] on div "**********" at bounding box center [874, 518] width 1245 height 590
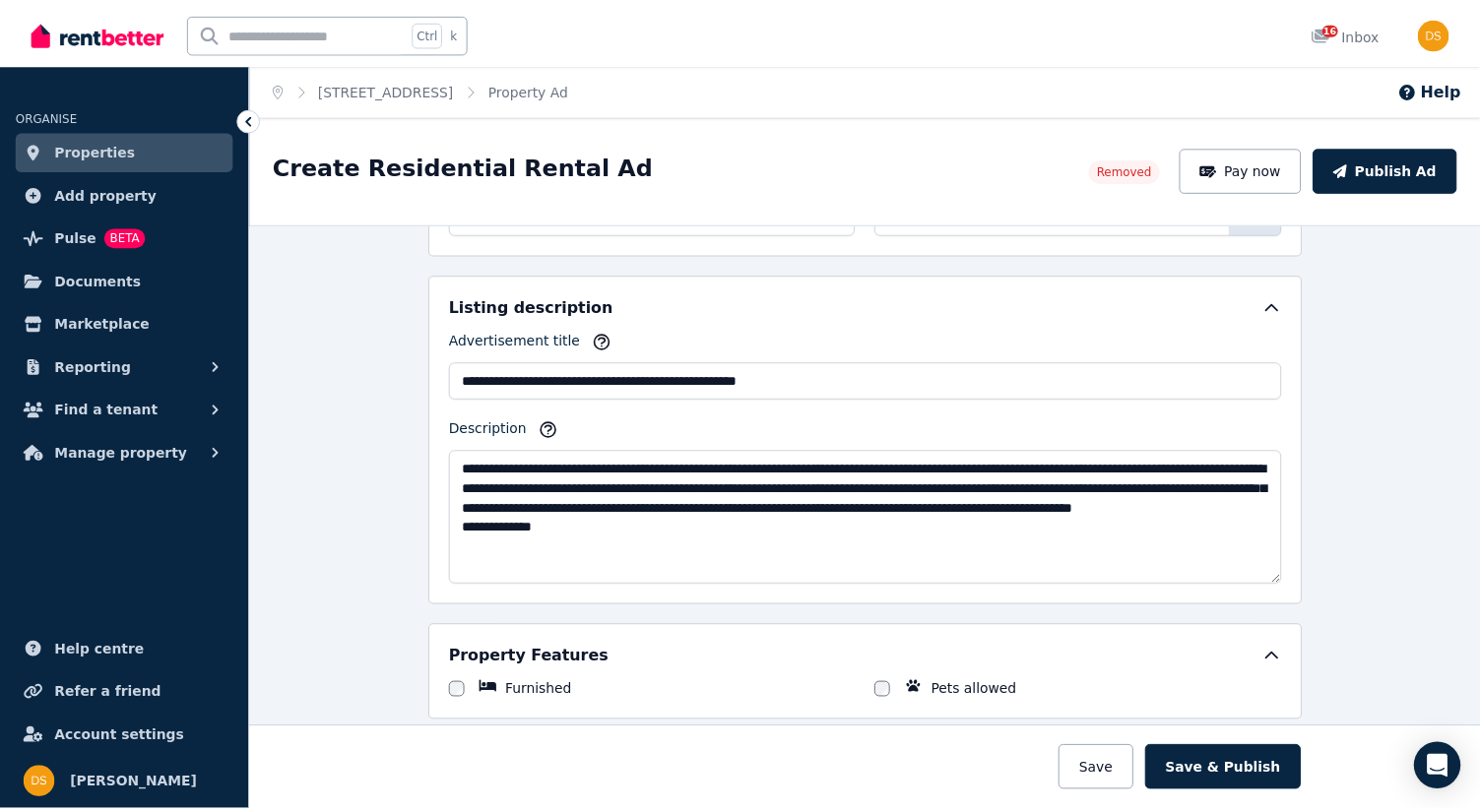
scroll to position [803, 0]
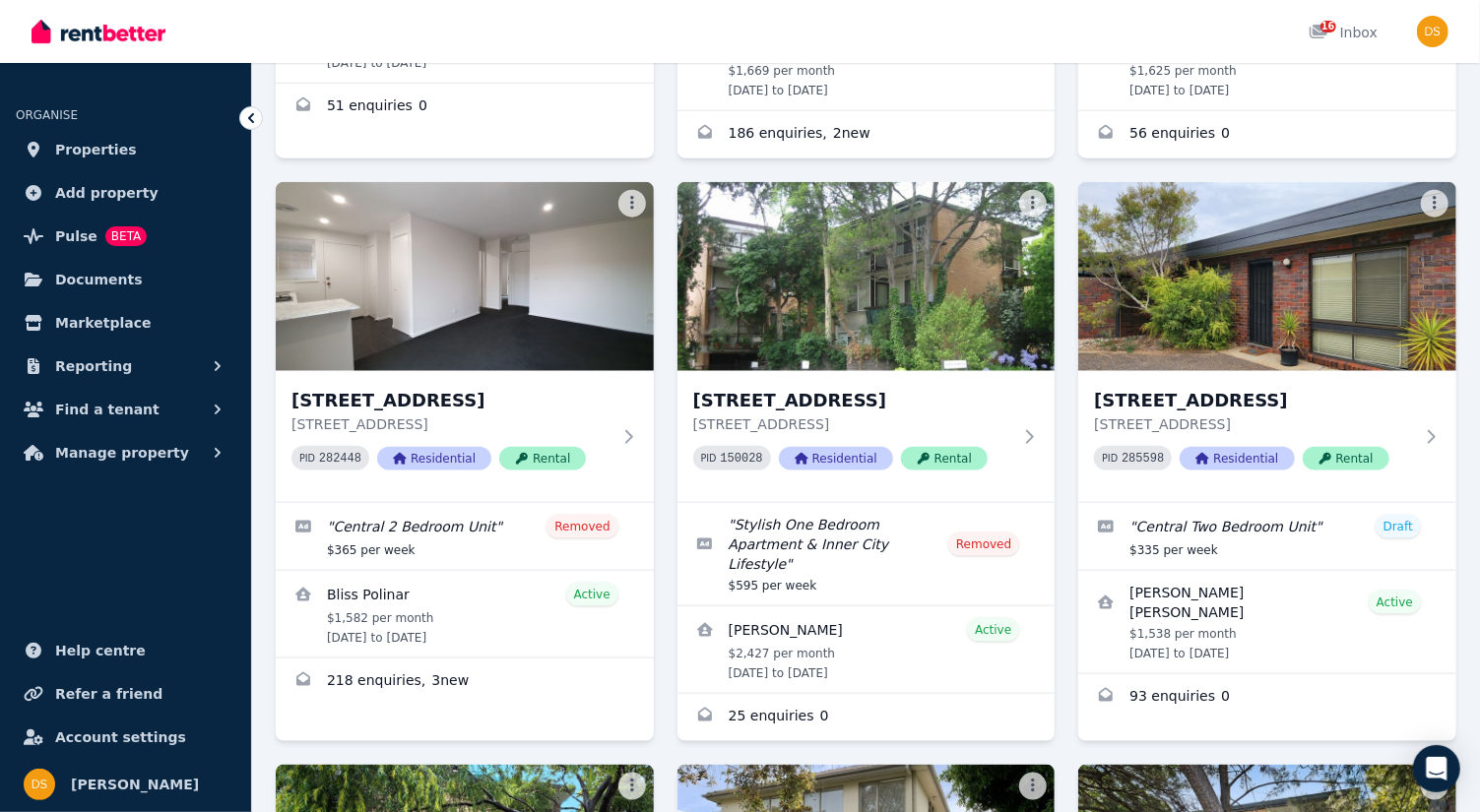
scroll to position [1194, 0]
